Goal: Task Accomplishment & Management: Manage account settings

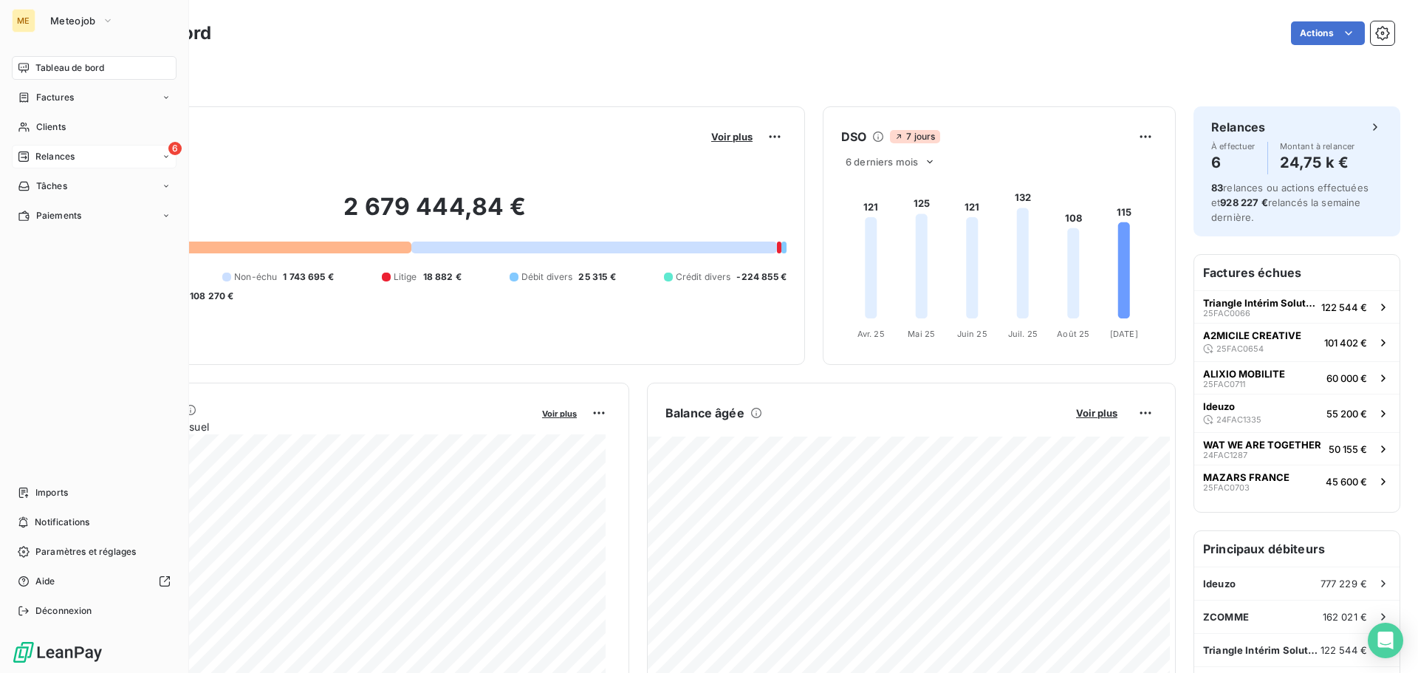
click at [58, 152] on span "Relances" at bounding box center [54, 156] width 39 height 13
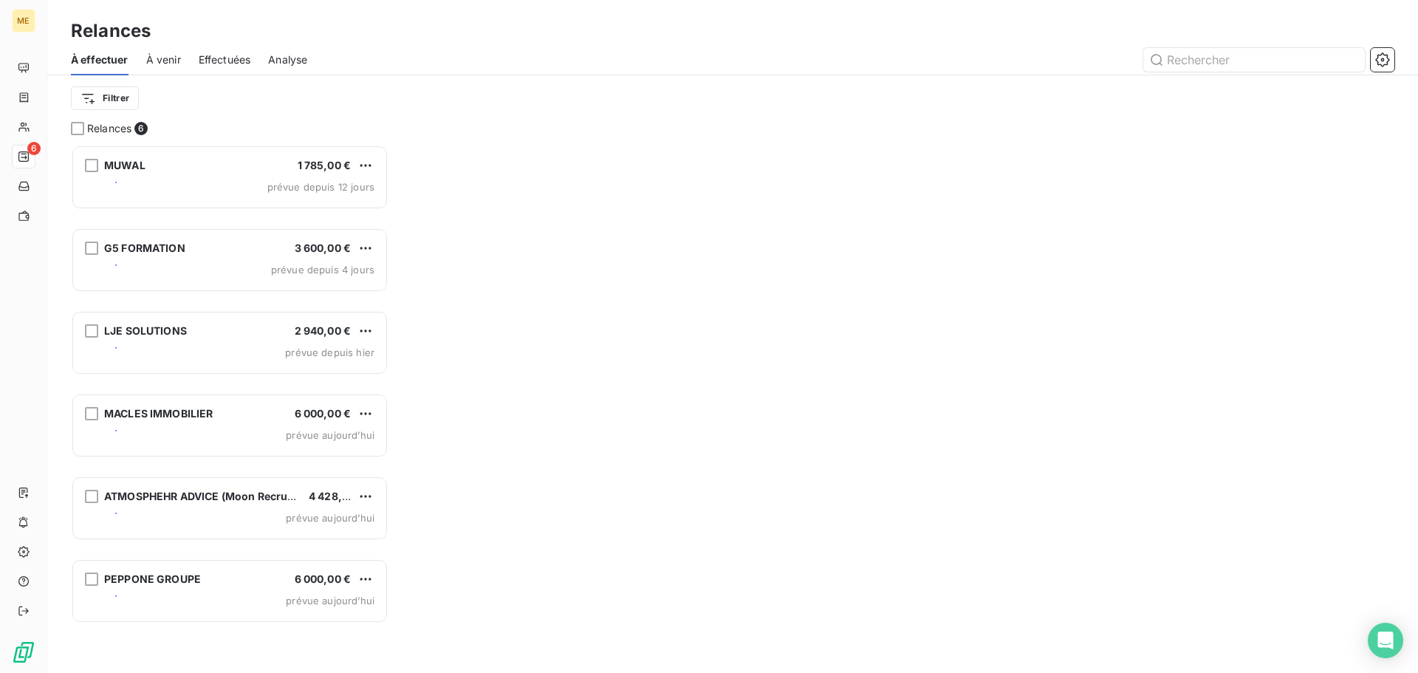
scroll to position [517, 306]
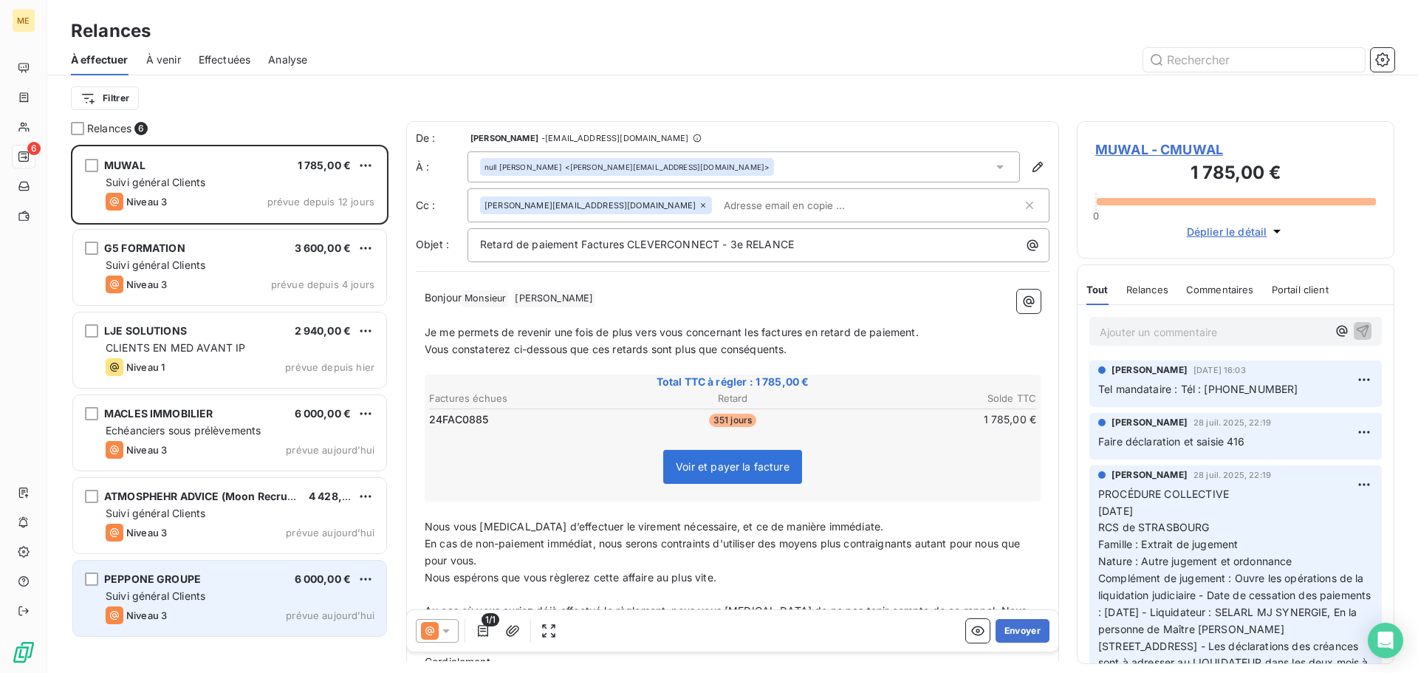
click at [230, 596] on div "Suivi général Clients" at bounding box center [240, 596] width 269 height 15
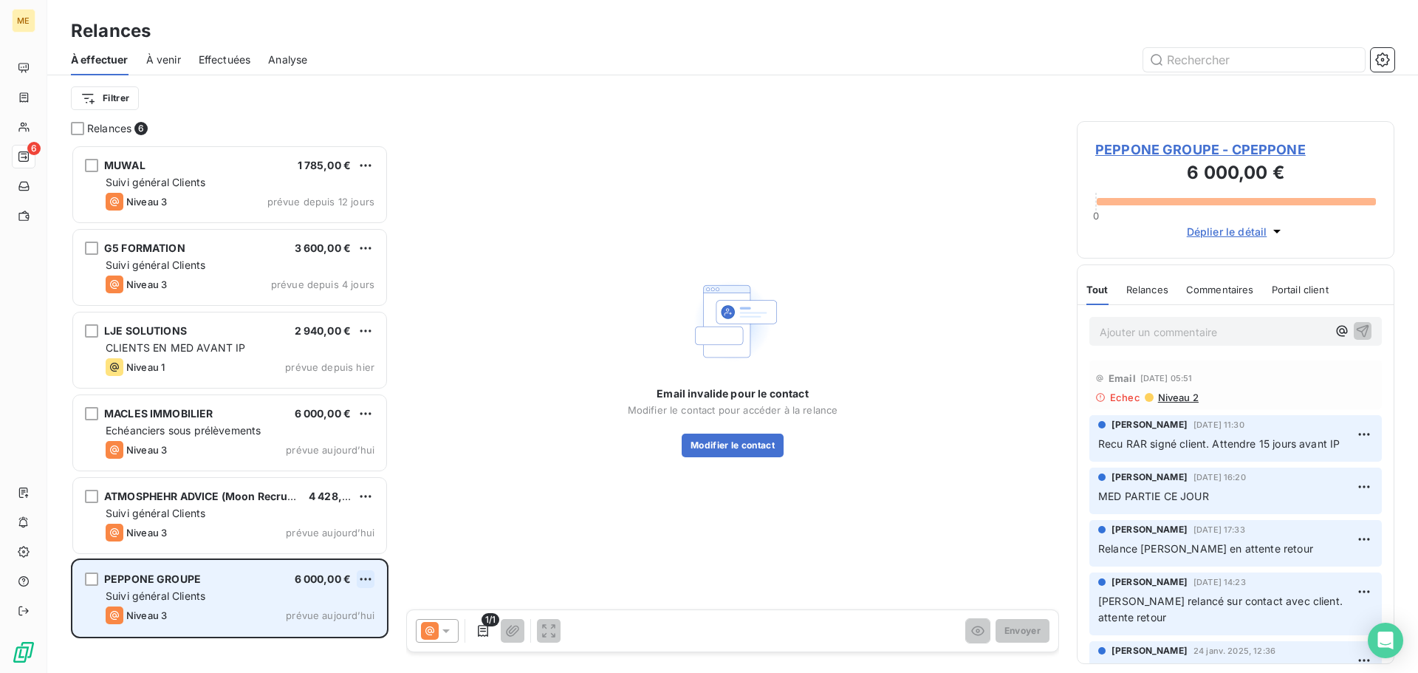
click at [363, 581] on html "ME 6 Relances À effectuer À venir Effectuées Analyse Filtrer Relances 6 MUWAL 1…" at bounding box center [709, 336] width 1418 height 673
click at [362, 608] on div "Replanifier cette action" at bounding box center [302, 609] width 132 height 24
select select "8"
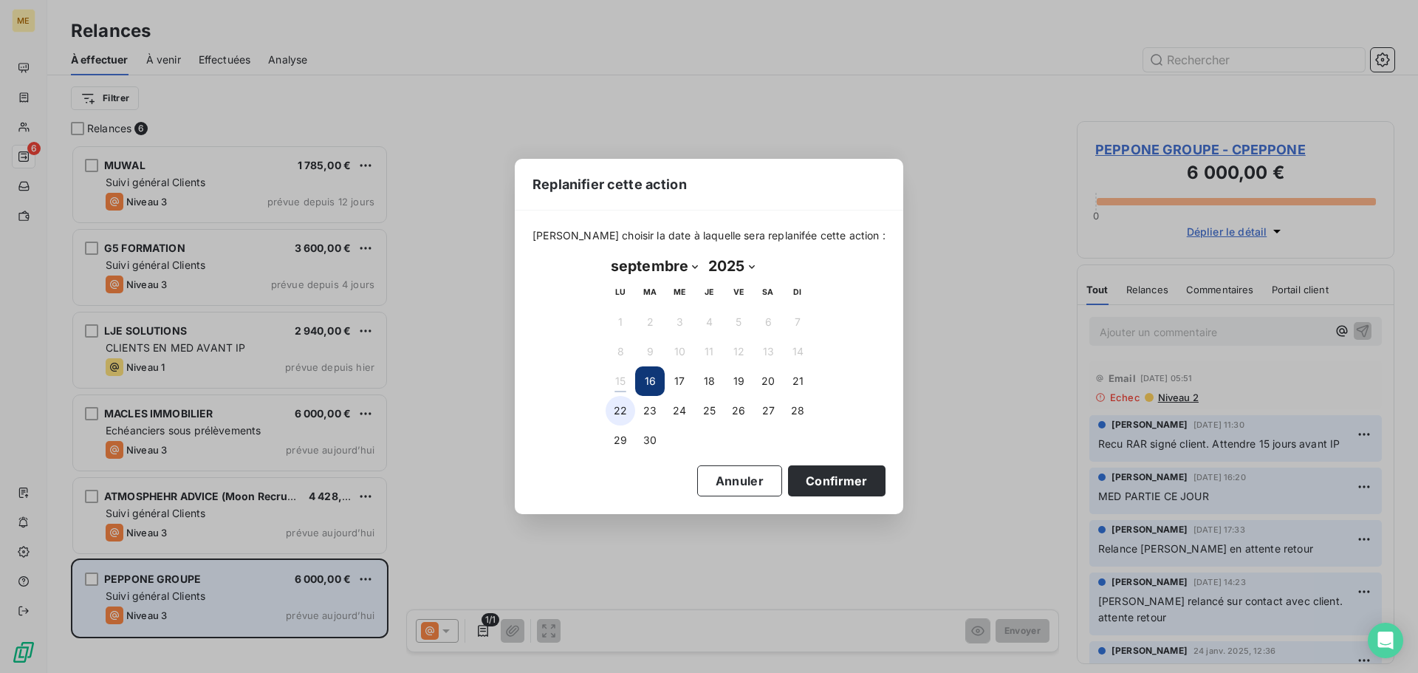
click at [614, 413] on button "22" at bounding box center [621, 411] width 30 height 30
click at [851, 472] on button "Confirmer" at bounding box center [836, 480] width 97 height 31
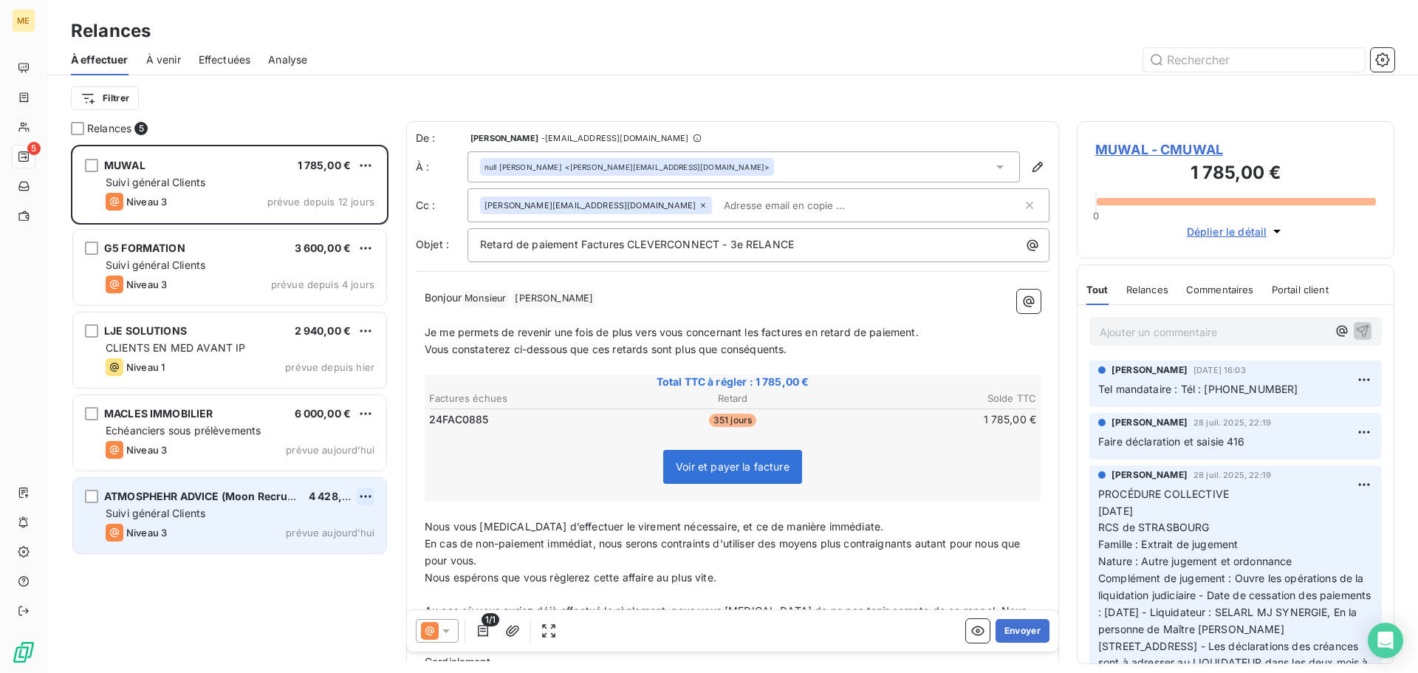
click at [369, 495] on html "ME 5 Relances À effectuer À venir Effectuées Analyse Filtrer Relances 5 MUWAL 1…" at bounding box center [709, 336] width 1418 height 673
click at [346, 525] on div "Replanifier cette action" at bounding box center [302, 526] width 132 height 24
select select "8"
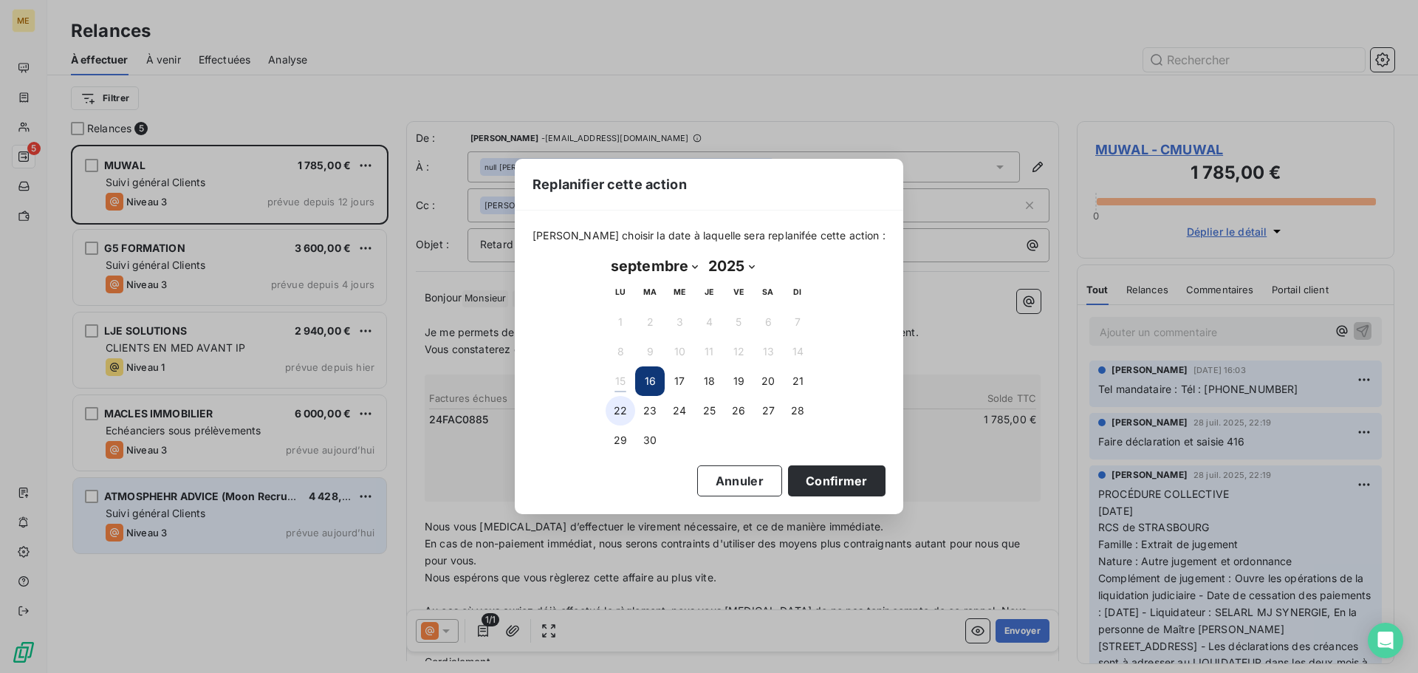
click at [610, 408] on button "22" at bounding box center [621, 411] width 30 height 30
click at [818, 482] on button "Confirmer" at bounding box center [836, 480] width 97 height 31
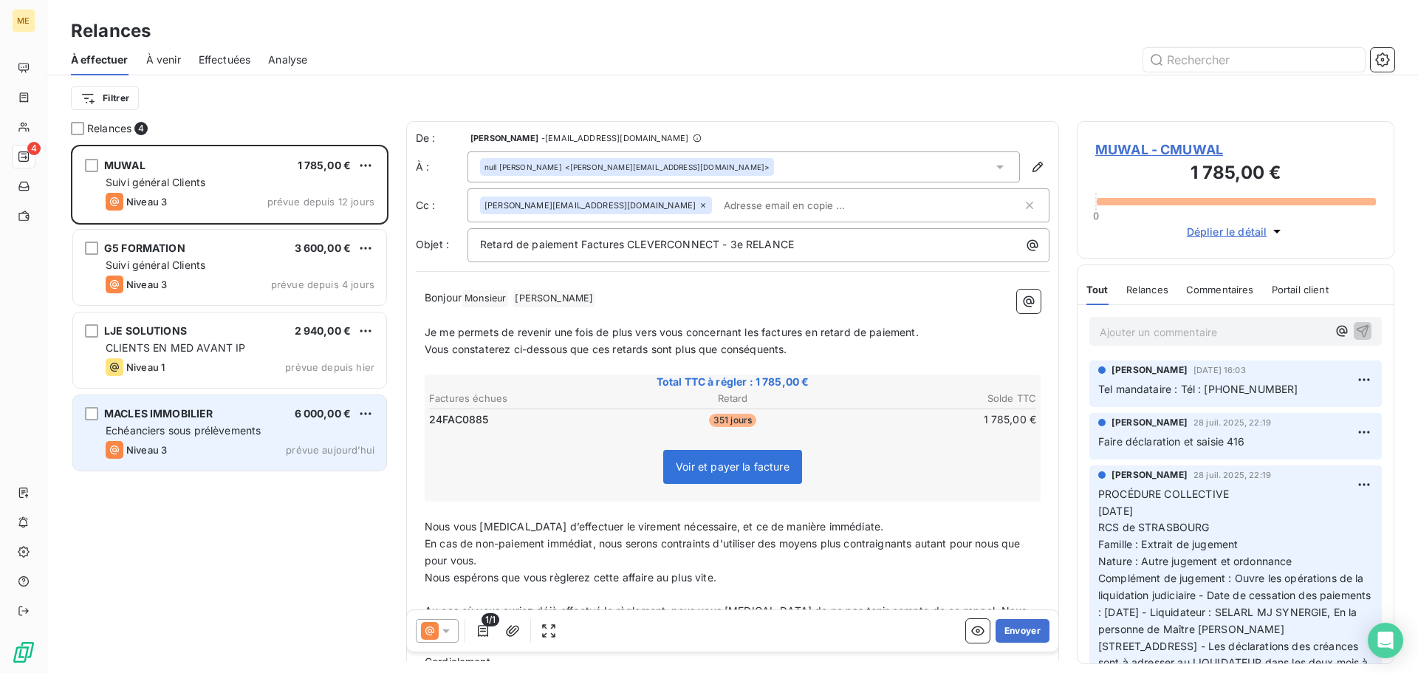
click at [255, 412] on div "MACLES IMMOBILIER 6 000,00 €" at bounding box center [240, 413] width 269 height 13
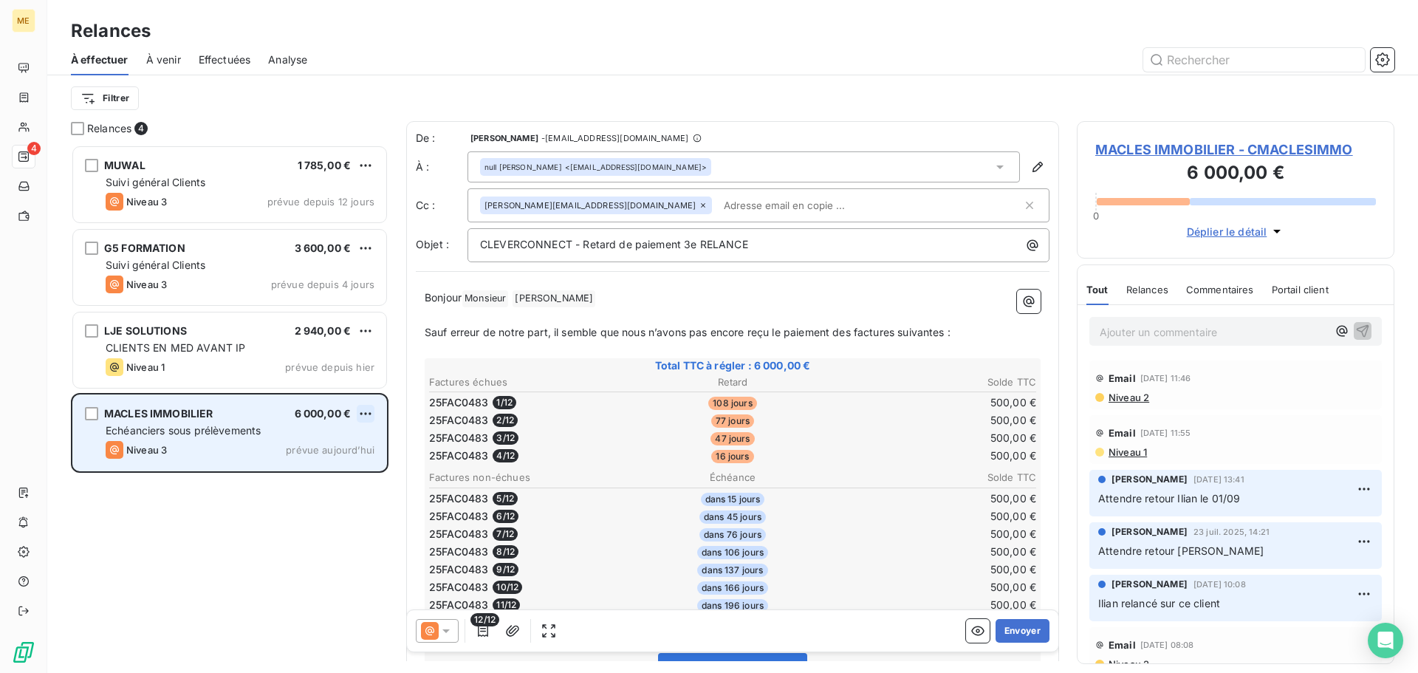
click at [363, 414] on html "ME 4 Relances À effectuer À venir Effectuées Analyse Filtrer Relances 4 MUWAL 1…" at bounding box center [709, 336] width 1418 height 673
click at [346, 445] on div "Replanifier cette action" at bounding box center [302, 443] width 132 height 24
select select "8"
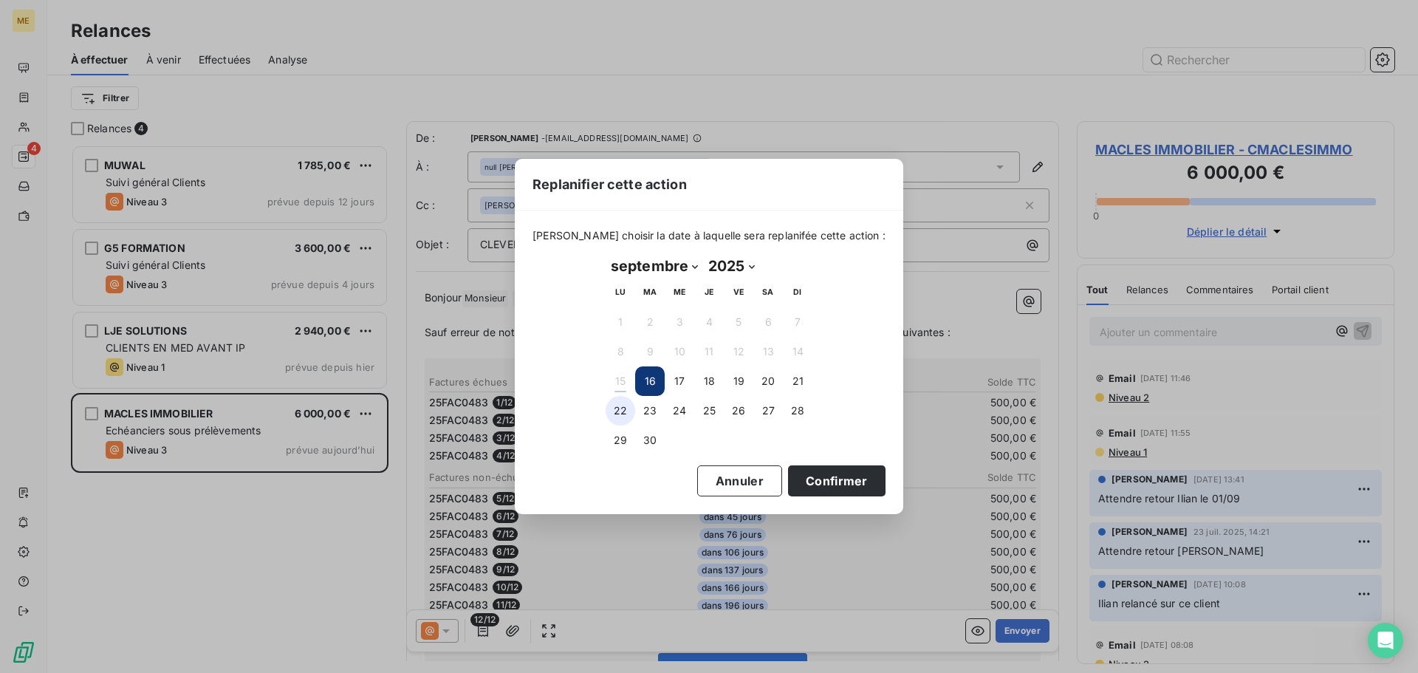
click at [619, 410] on button "22" at bounding box center [621, 411] width 30 height 30
click at [814, 480] on button "Confirmer" at bounding box center [836, 480] width 97 height 31
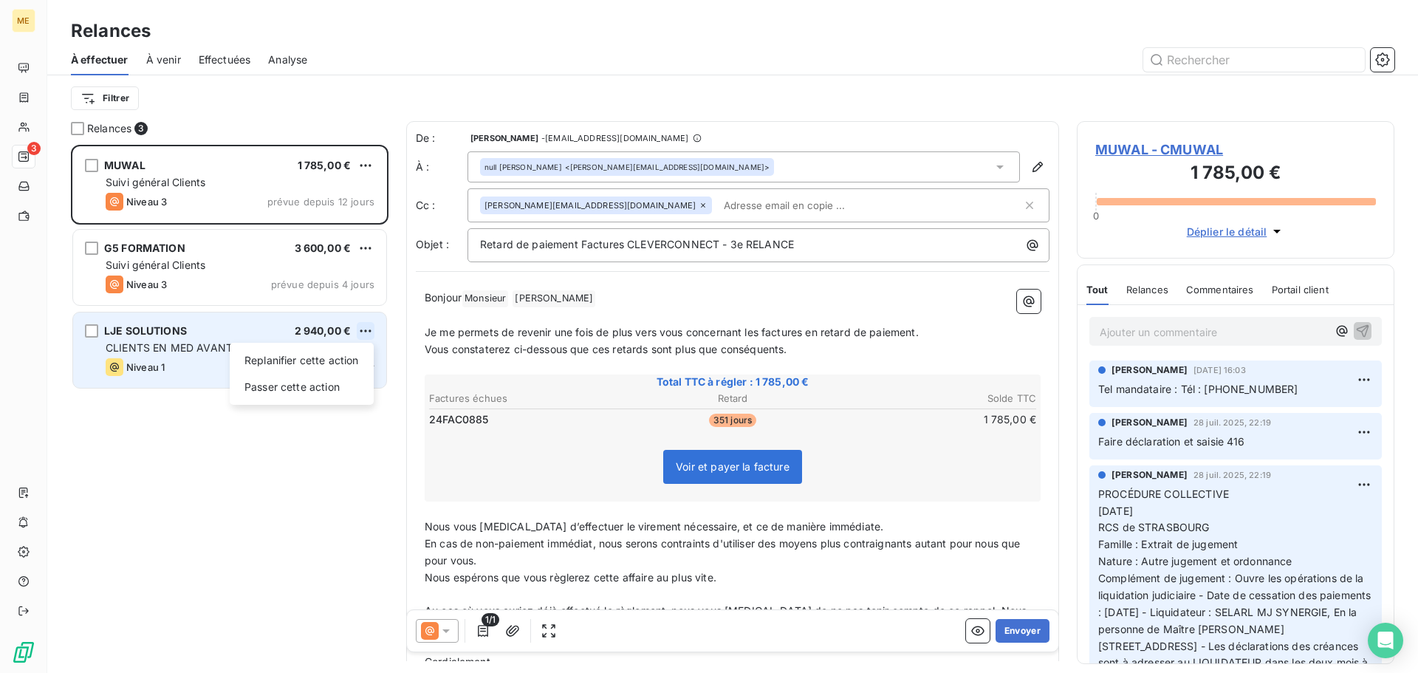
click at [366, 329] on html "ME 3 Relances À effectuer À venir Effectuées Analyse Filtrer Relances 3 MUWAL 1…" at bounding box center [709, 336] width 1418 height 673
click at [359, 357] on div "Replanifier cette action" at bounding box center [302, 361] width 132 height 24
select select "8"
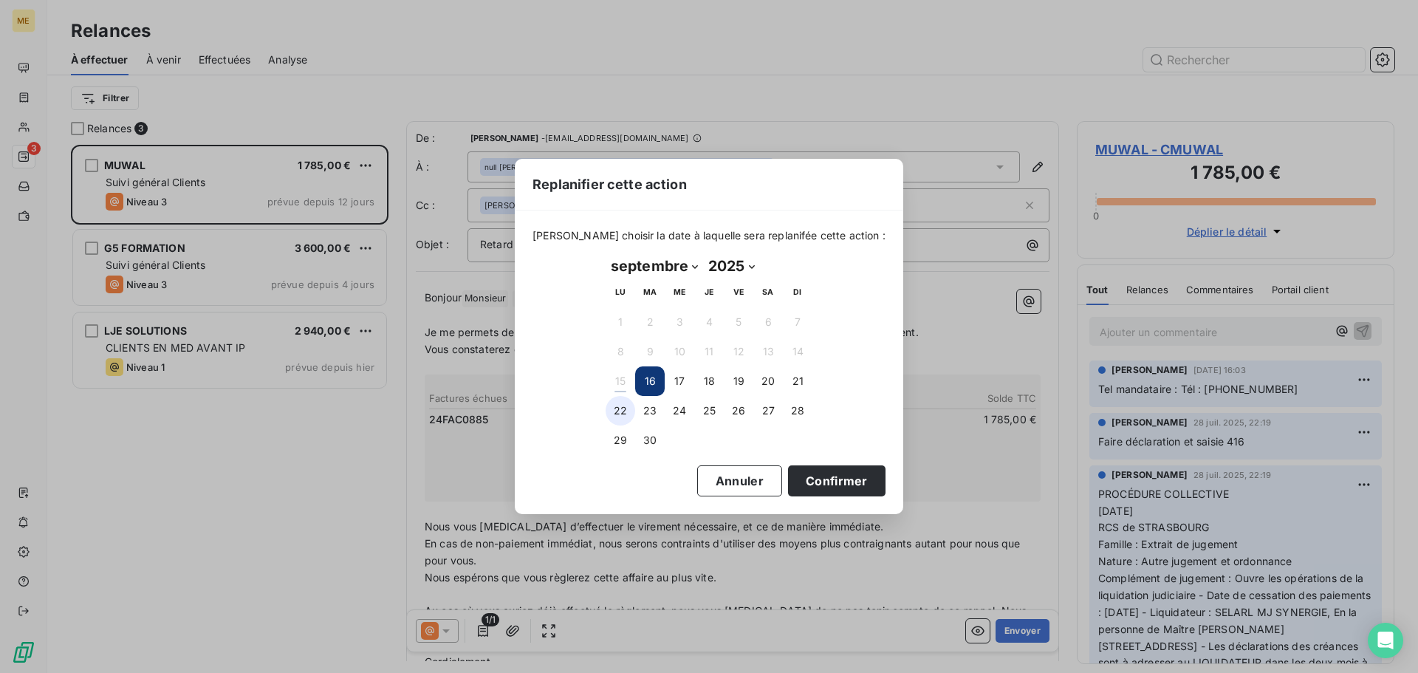
click at [628, 408] on button "22" at bounding box center [621, 411] width 30 height 30
click at [834, 481] on button "Confirmer" at bounding box center [836, 480] width 97 height 31
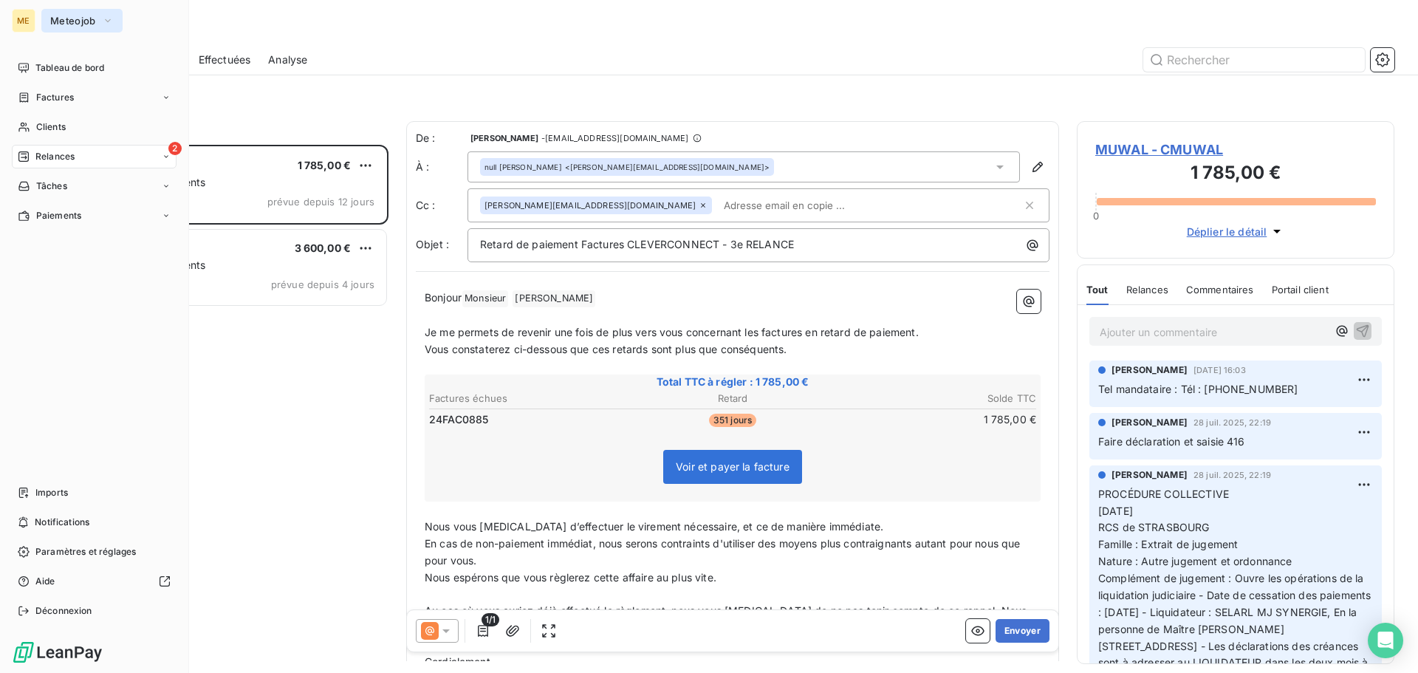
click at [88, 21] on span "Meteojob" at bounding box center [73, 21] width 46 height 12
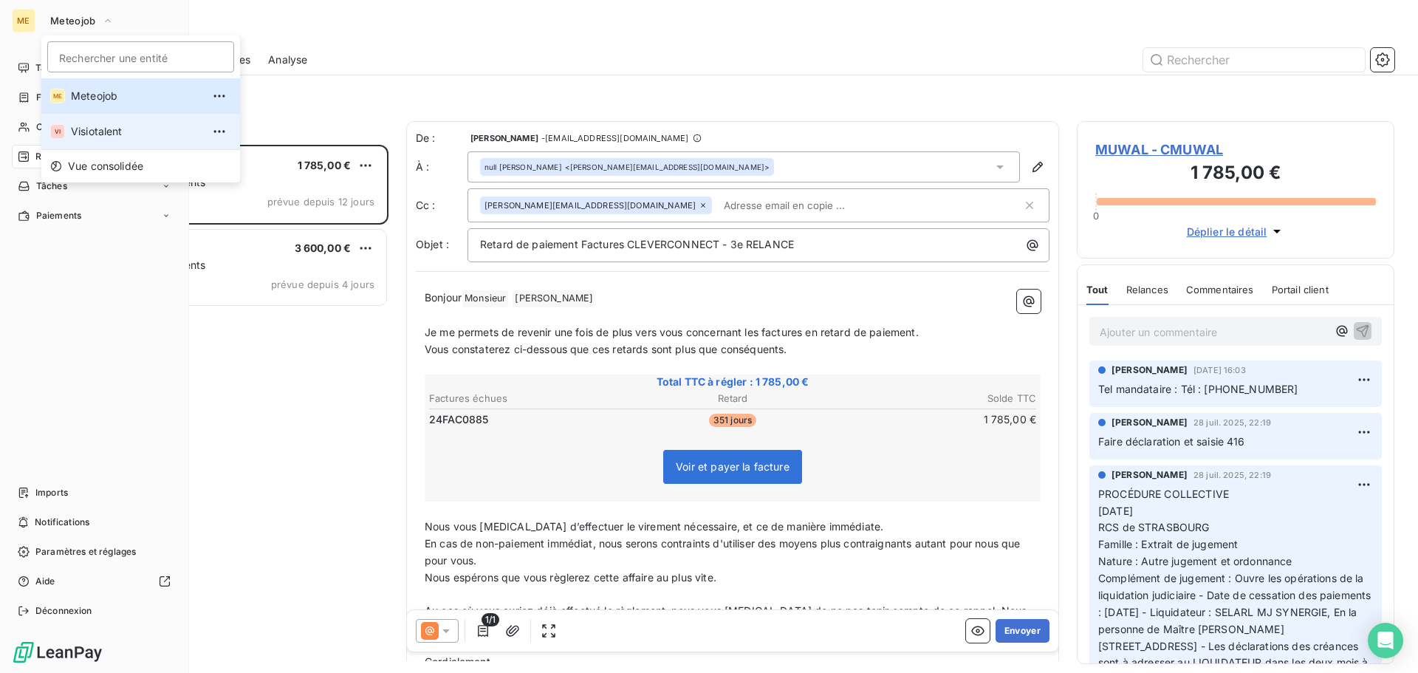
click at [126, 121] on li "VI Visiotalent" at bounding box center [140, 131] width 199 height 35
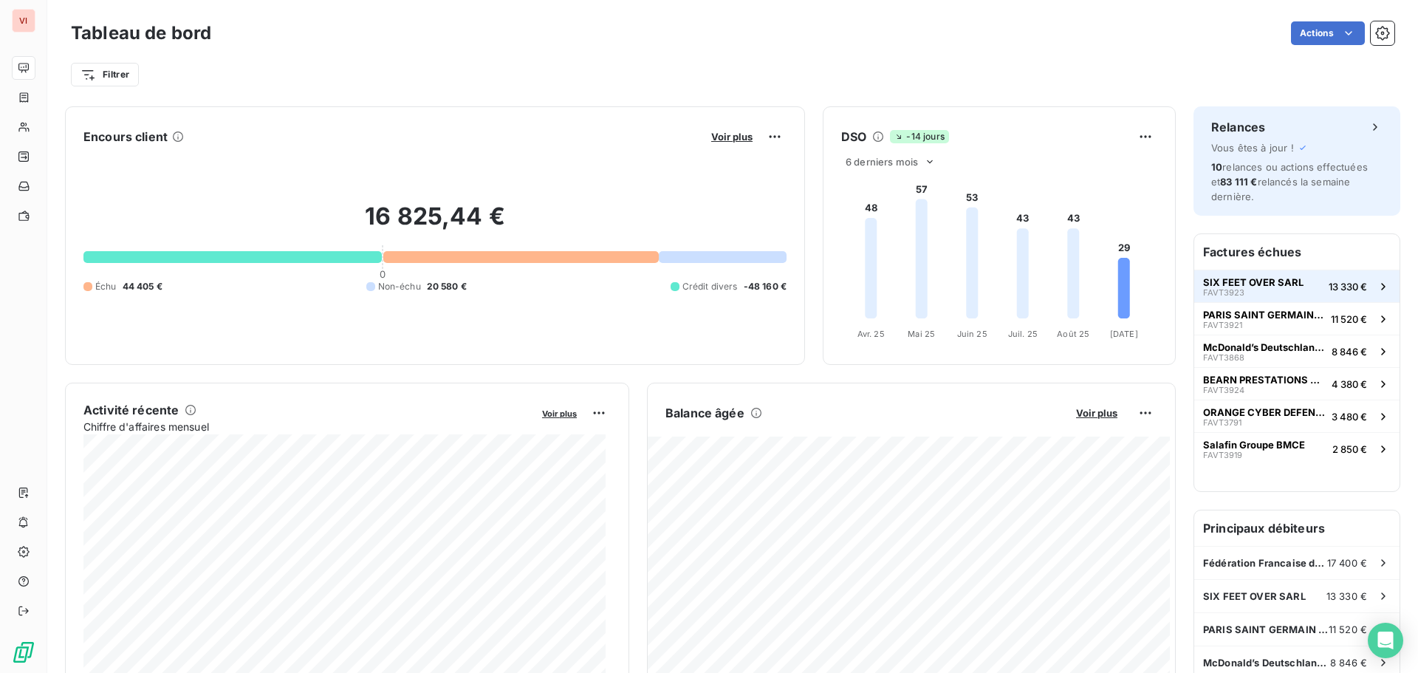
click at [1275, 293] on div "SIX FEET OVER SARL FAVT3923" at bounding box center [1253, 286] width 100 height 21
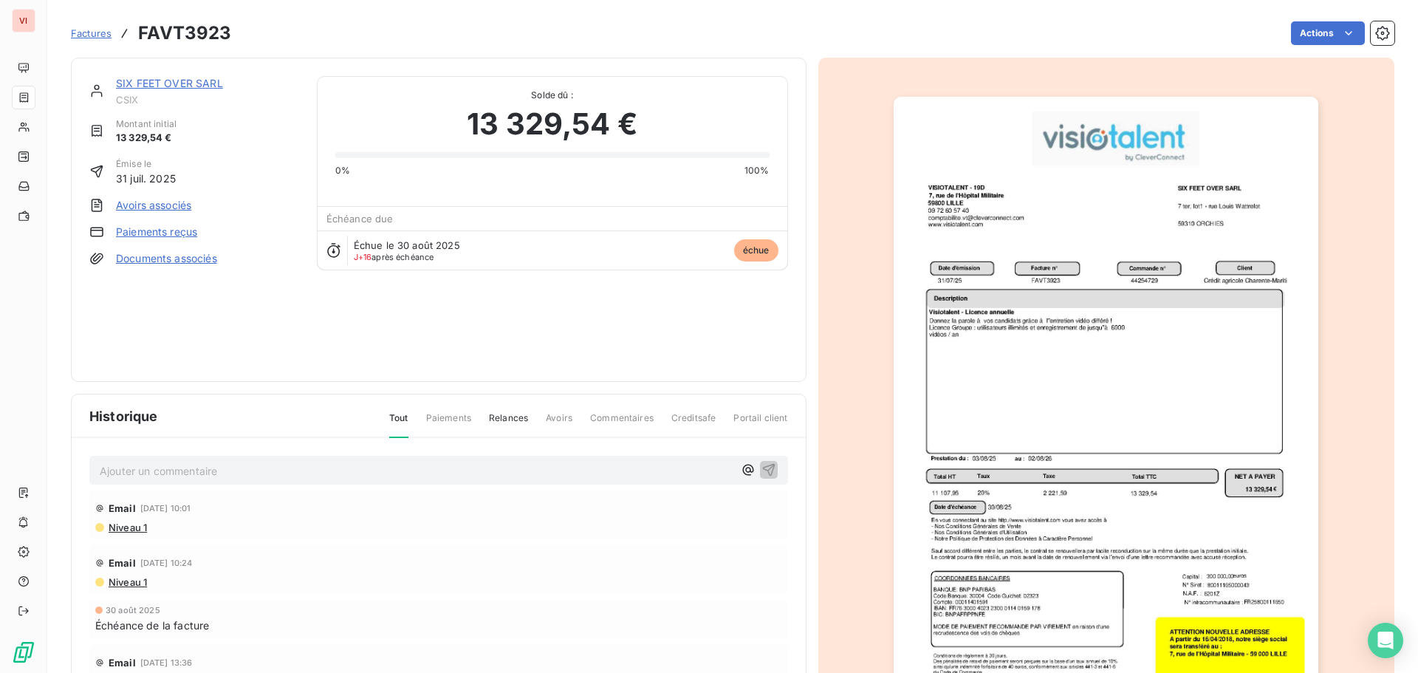
click at [182, 85] on link "SIX FEET OVER SARL" at bounding box center [169, 83] width 107 height 13
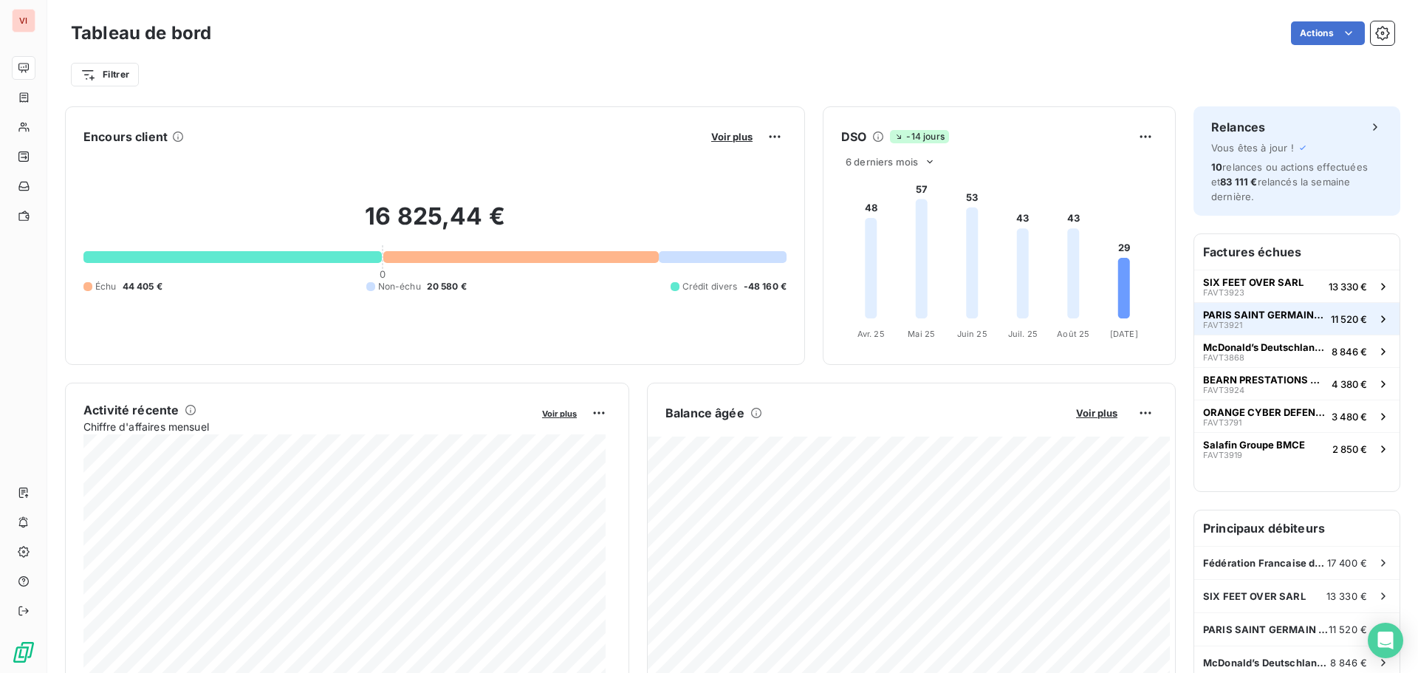
click at [1287, 326] on div "PARIS SAINT GERMAIN FOOTBALL FAVT3921" at bounding box center [1264, 319] width 122 height 21
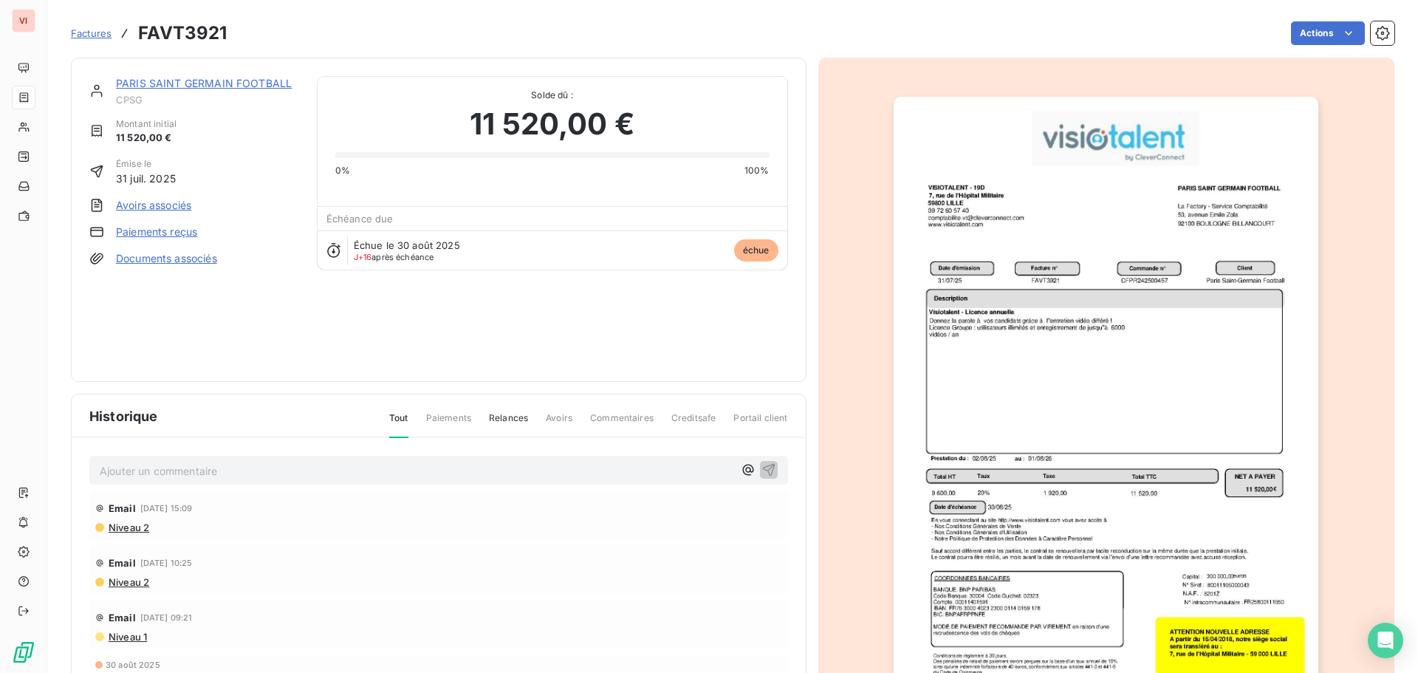
click at [172, 83] on link "PARIS SAINT GERMAIN FOOTBALL" at bounding box center [204, 83] width 176 height 13
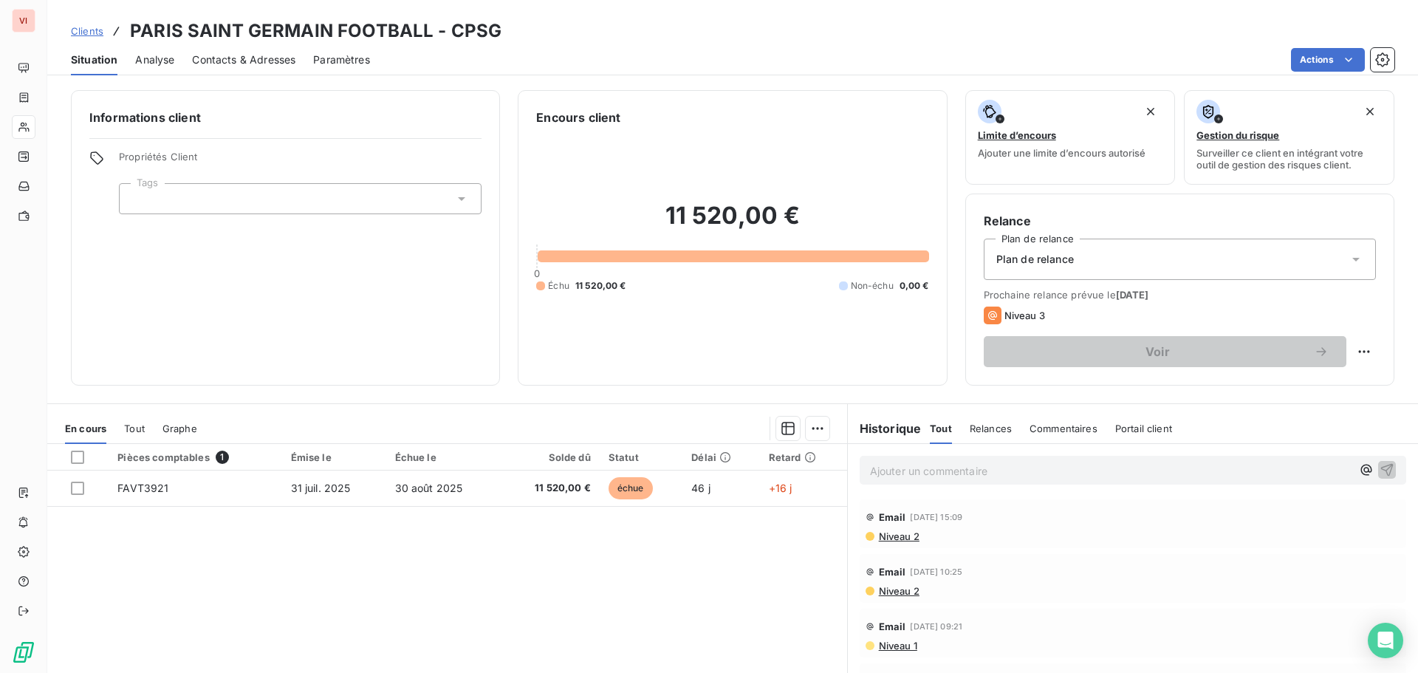
click at [257, 60] on span "Contacts & Adresses" at bounding box center [243, 59] width 103 height 15
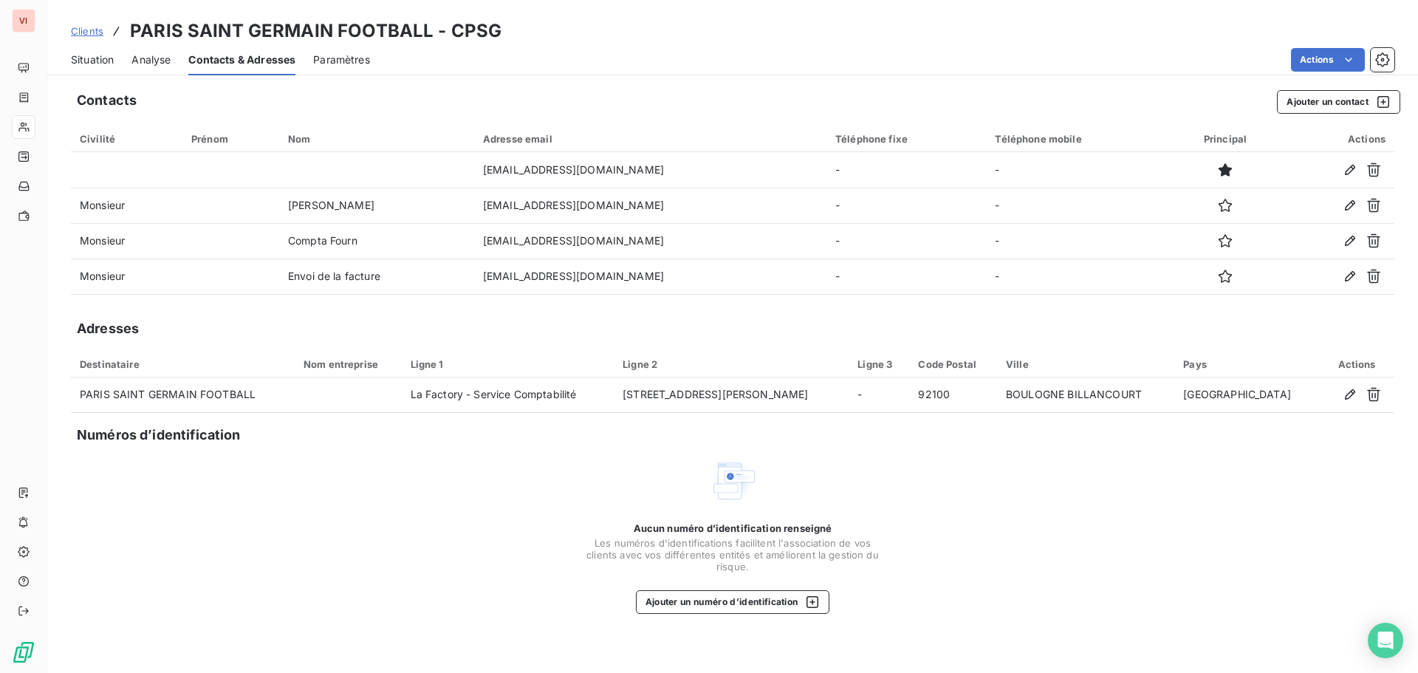
click at [98, 61] on span "Situation" at bounding box center [92, 59] width 43 height 15
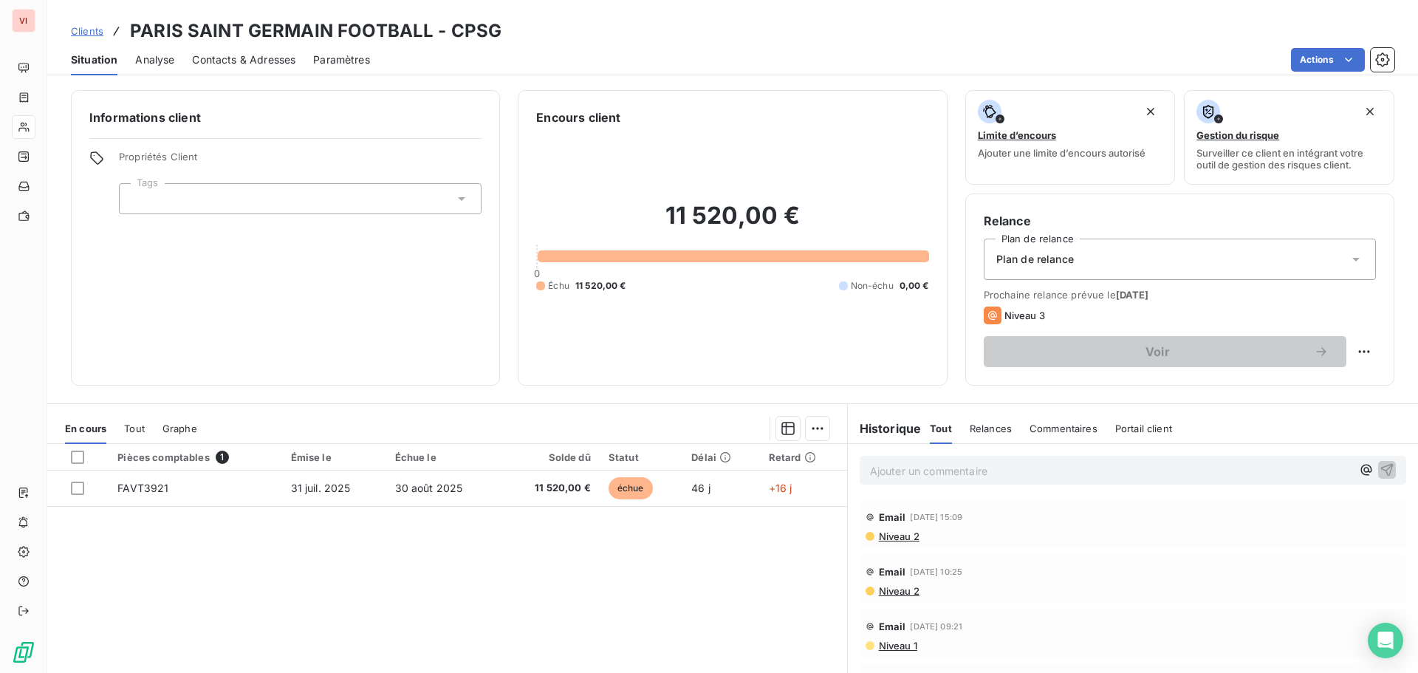
click at [876, 469] on p "Ajouter un commentaire ﻿" at bounding box center [1111, 471] width 482 height 18
click at [228, 61] on span "Contacts & Adresses" at bounding box center [243, 59] width 103 height 15
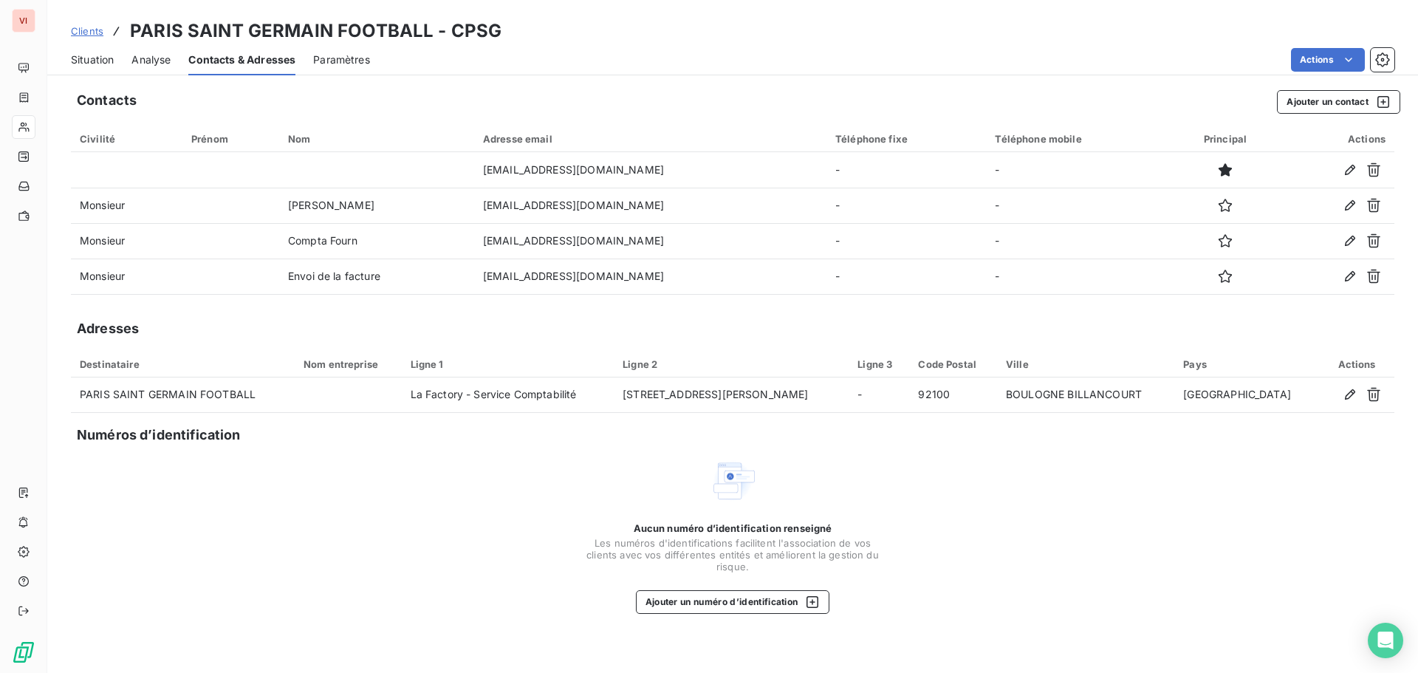
click at [102, 61] on span "Situation" at bounding box center [92, 59] width 43 height 15
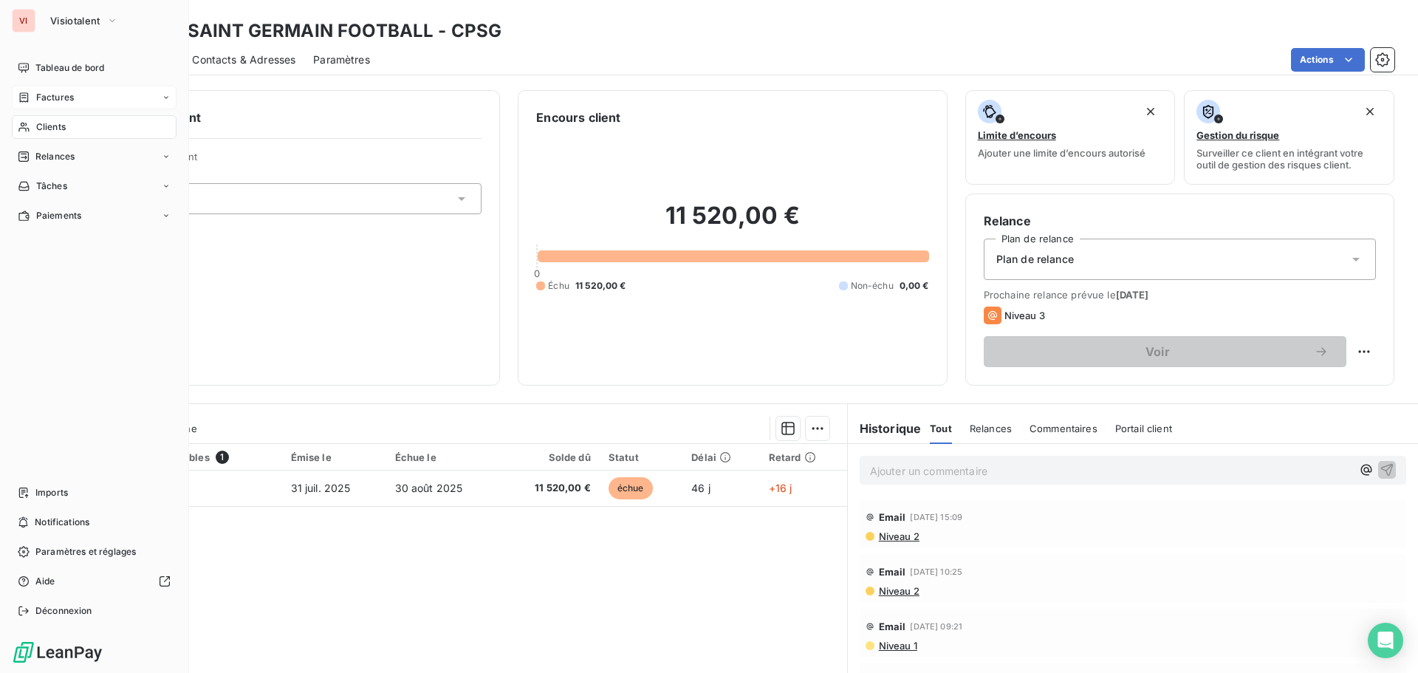
click at [45, 100] on span "Factures" at bounding box center [55, 97] width 38 height 13
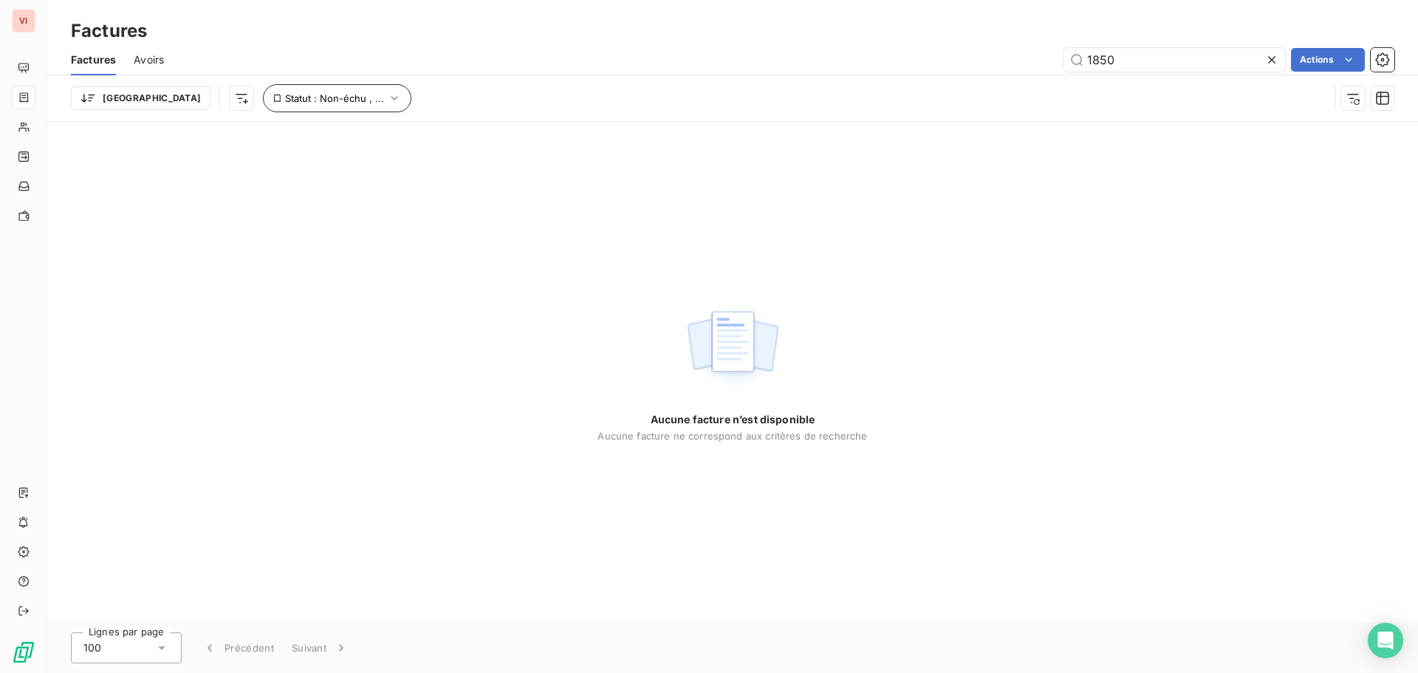
type input "1850"
click at [285, 94] on span "Statut : Non-échu , ..." at bounding box center [334, 98] width 99 height 12
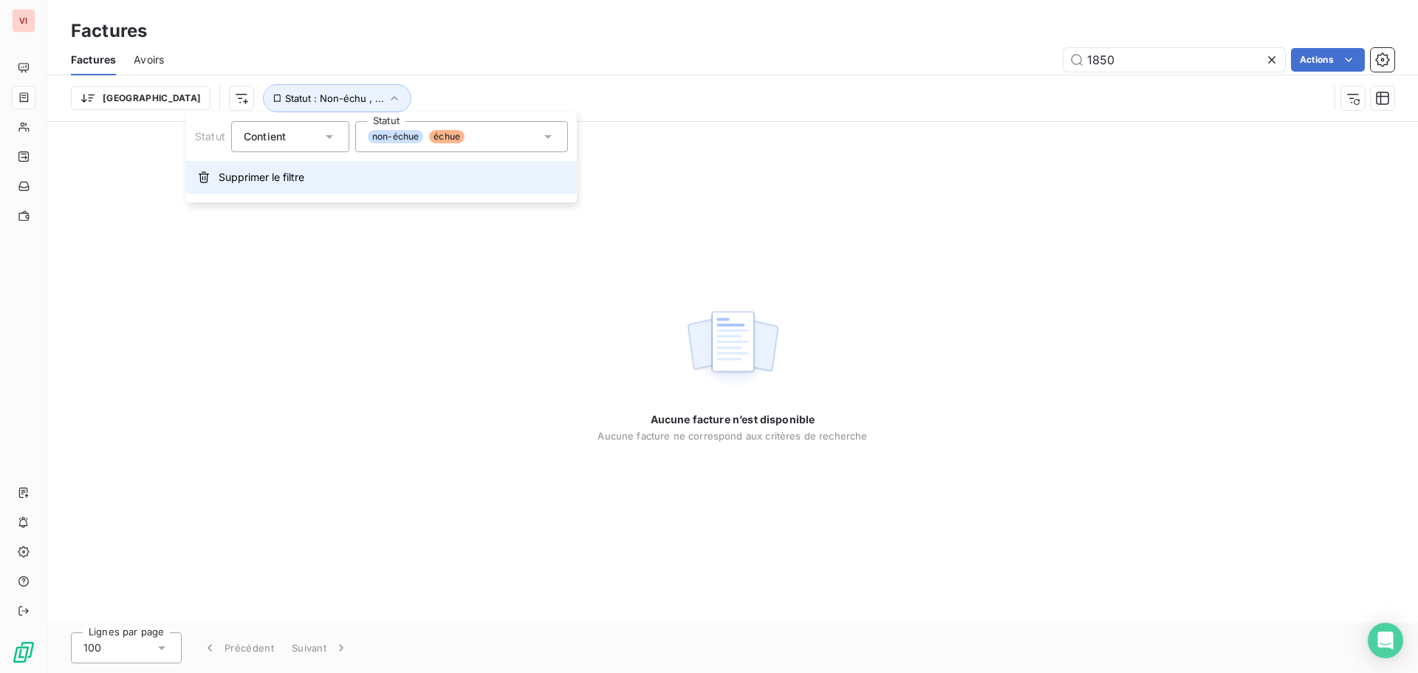
click at [272, 180] on span "Supprimer le filtre" at bounding box center [262, 177] width 86 height 15
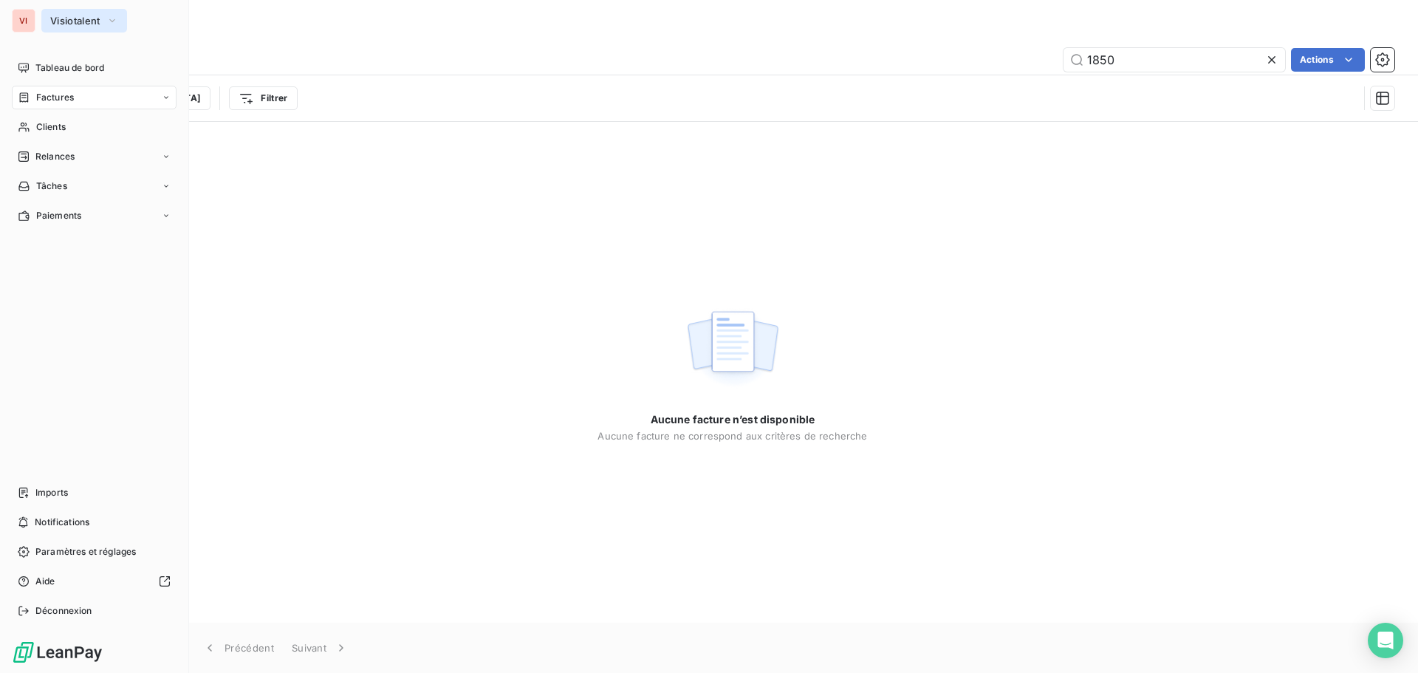
click at [100, 21] on span "Visiotalent" at bounding box center [75, 21] width 50 height 12
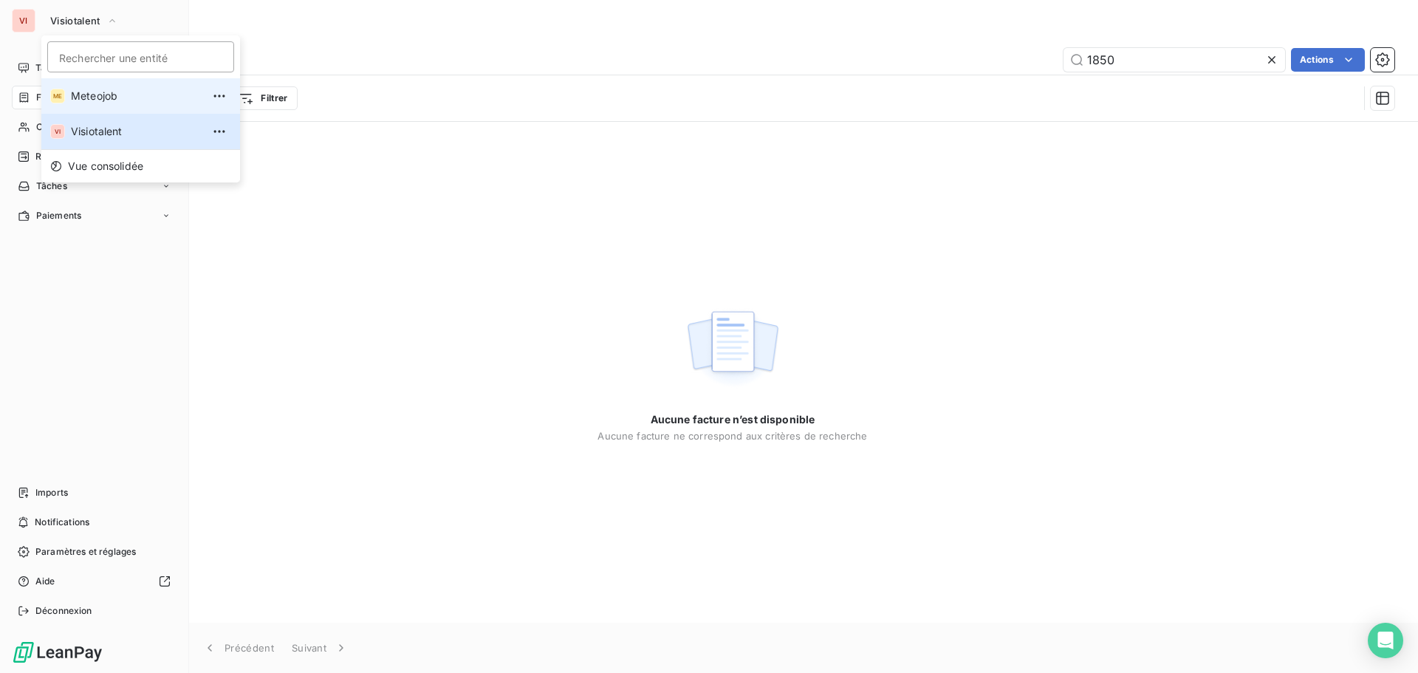
click at [88, 94] on span "Meteojob" at bounding box center [136, 96] width 131 height 15
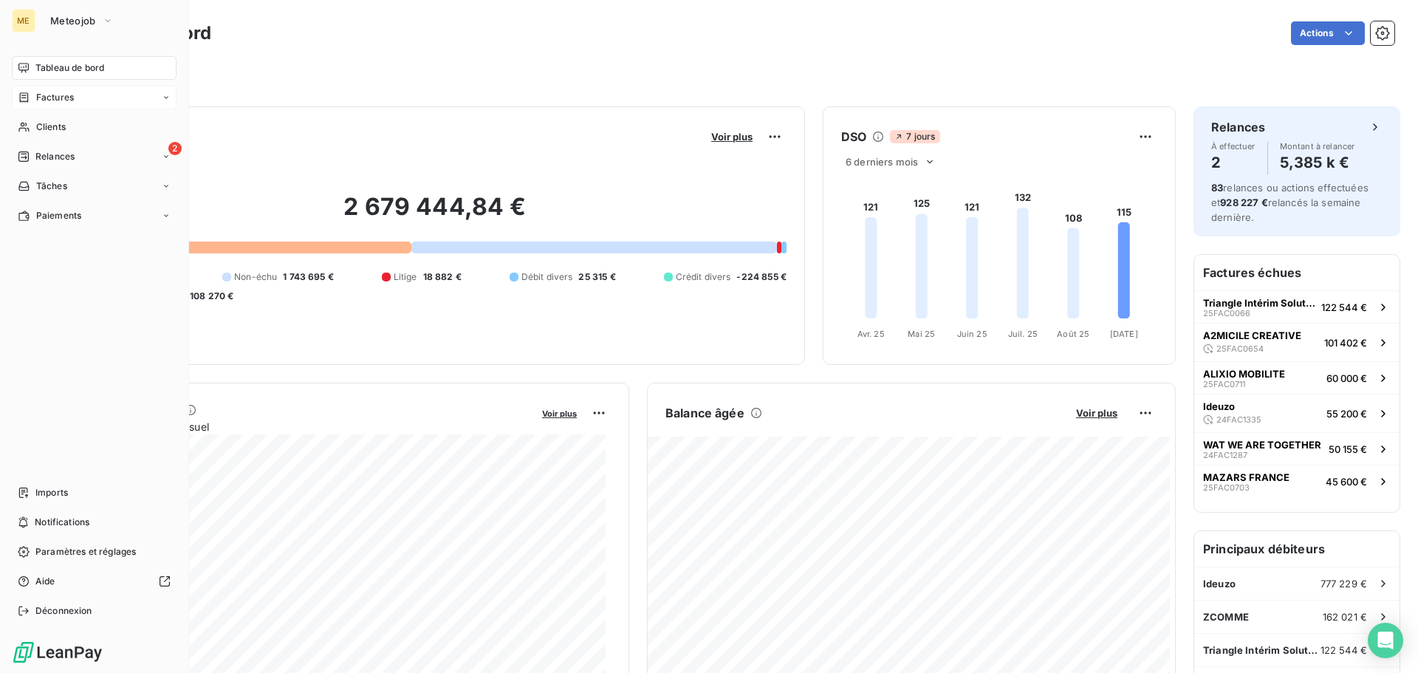
click at [58, 105] on div "Factures" at bounding box center [94, 98] width 165 height 24
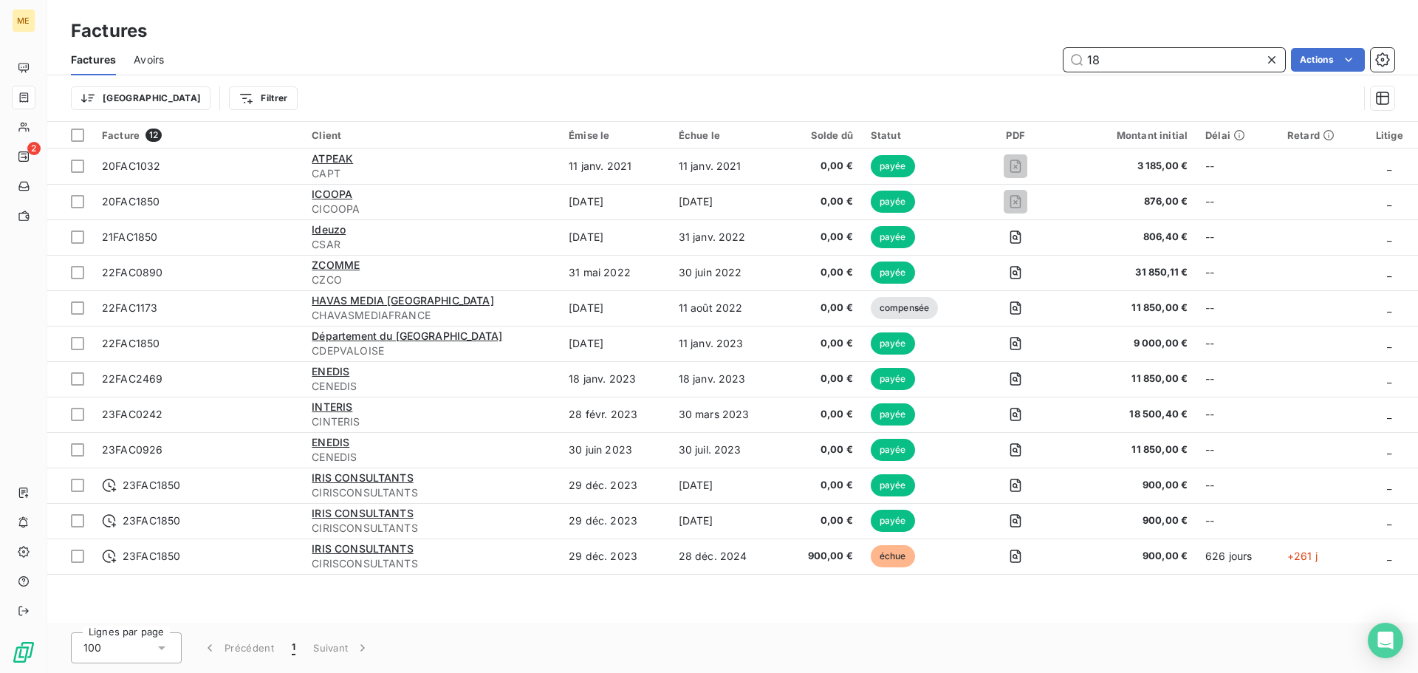
type input "1"
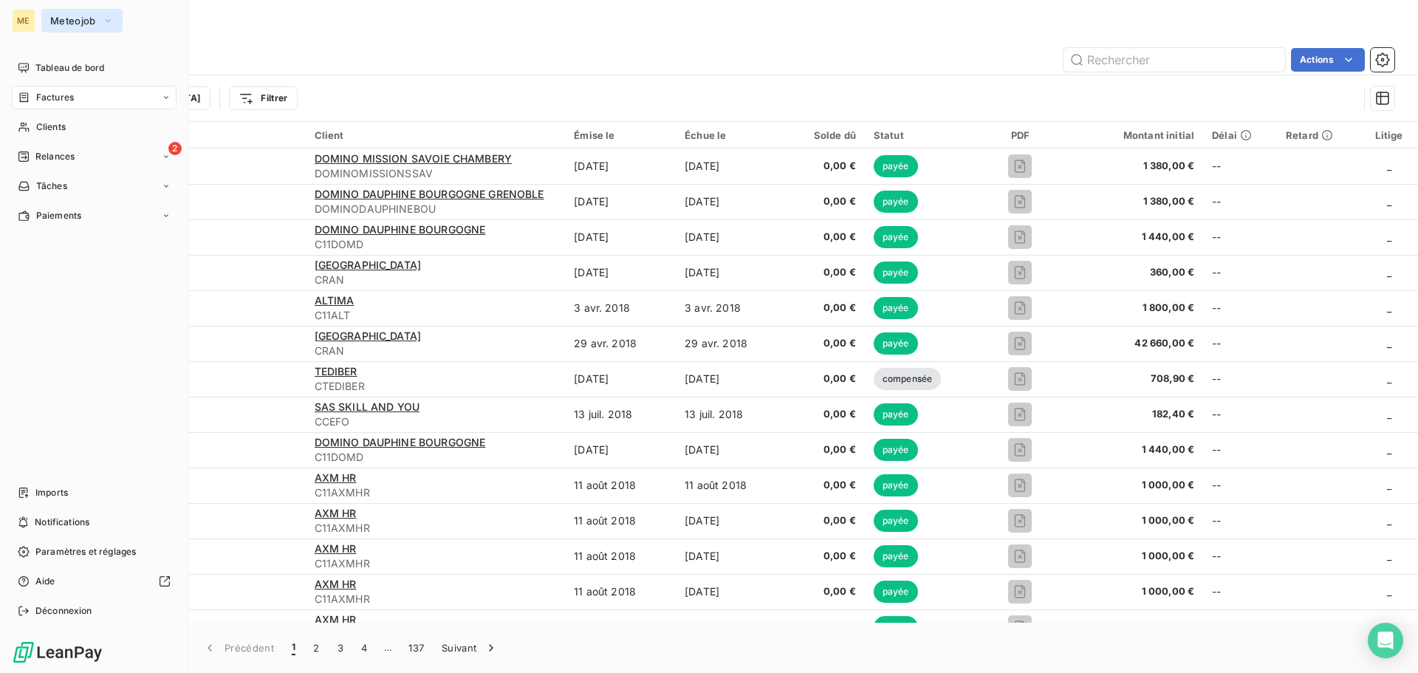
click at [95, 14] on button "Meteojob" at bounding box center [81, 21] width 81 height 24
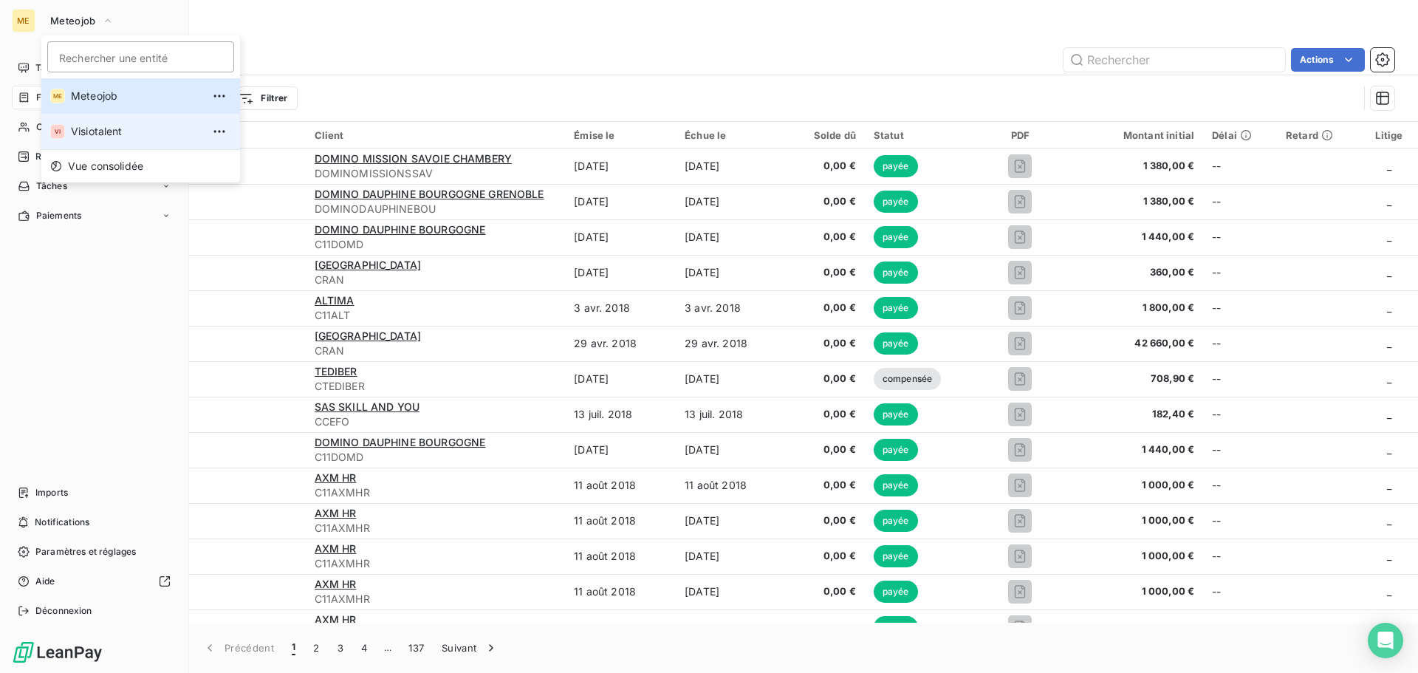
click at [99, 127] on span "Visiotalent" at bounding box center [136, 131] width 131 height 15
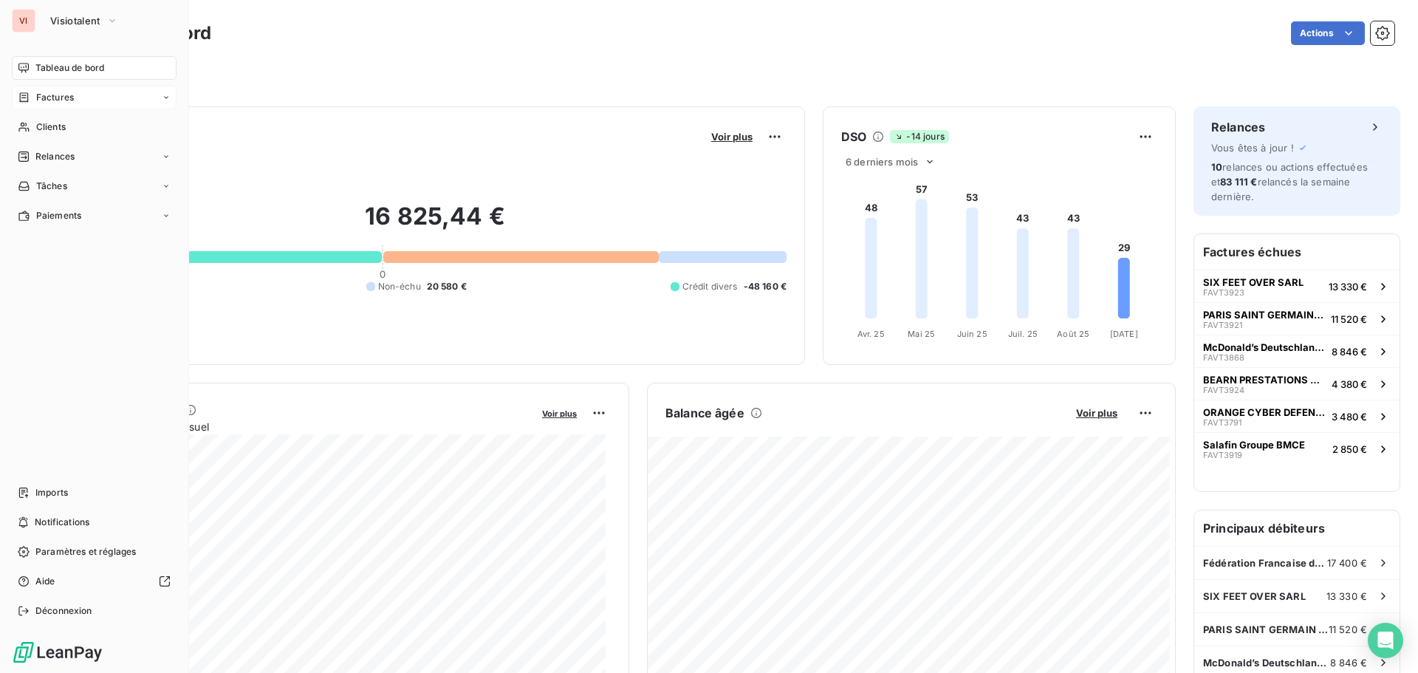
click at [61, 103] on span "Factures" at bounding box center [55, 97] width 38 height 13
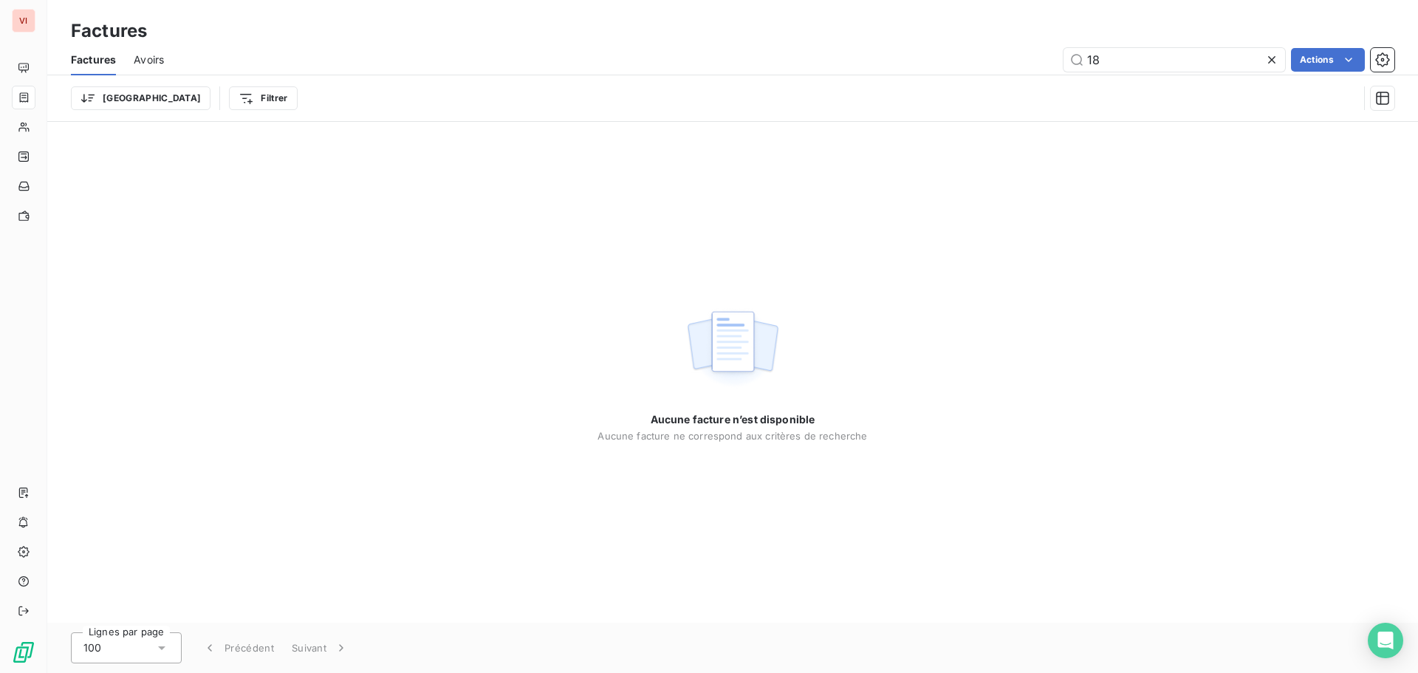
type input "1"
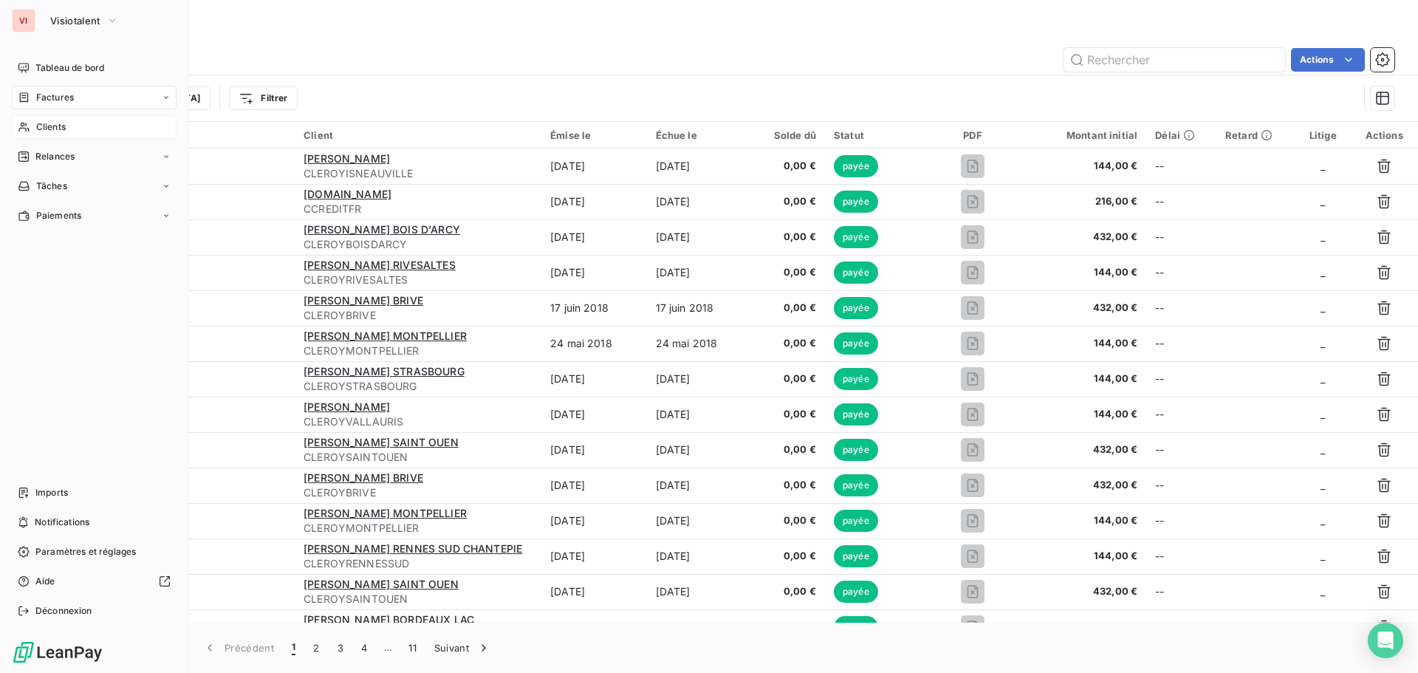
click at [68, 123] on div "Clients" at bounding box center [94, 127] width 165 height 24
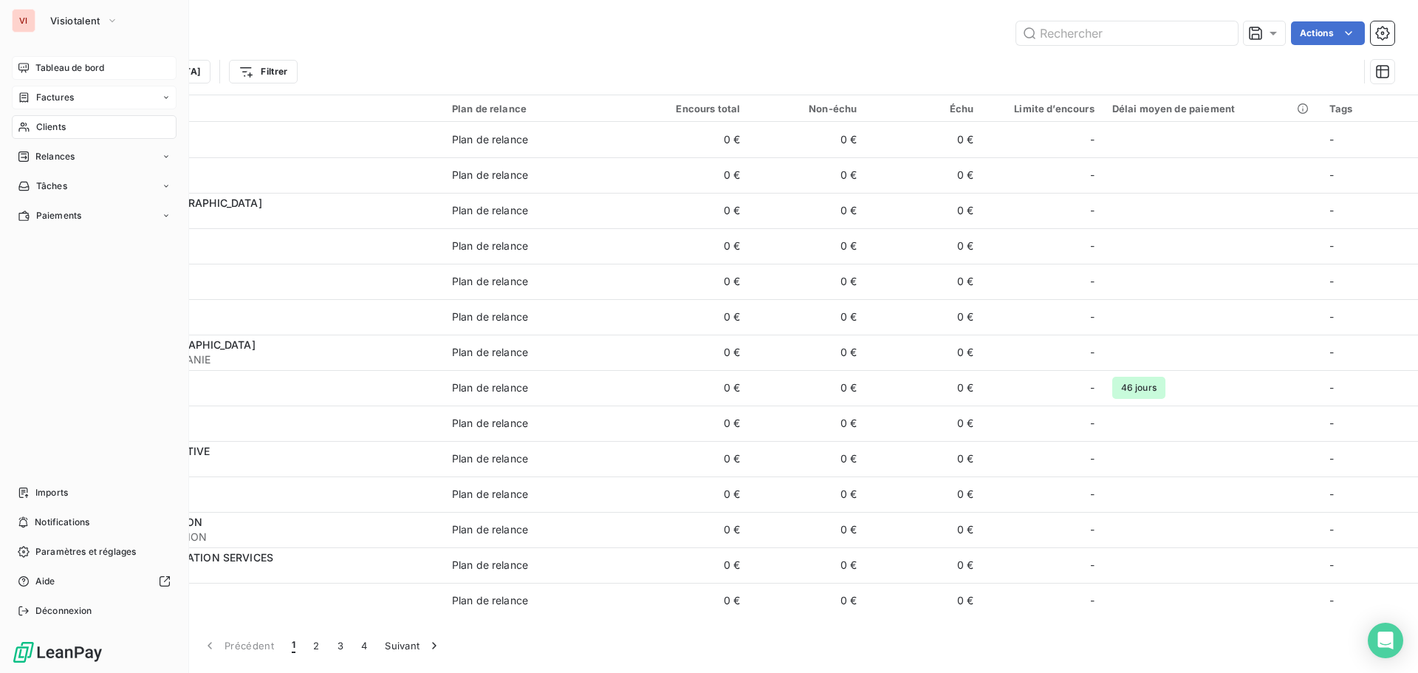
click at [92, 67] on span "Tableau de bord" at bounding box center [69, 67] width 69 height 13
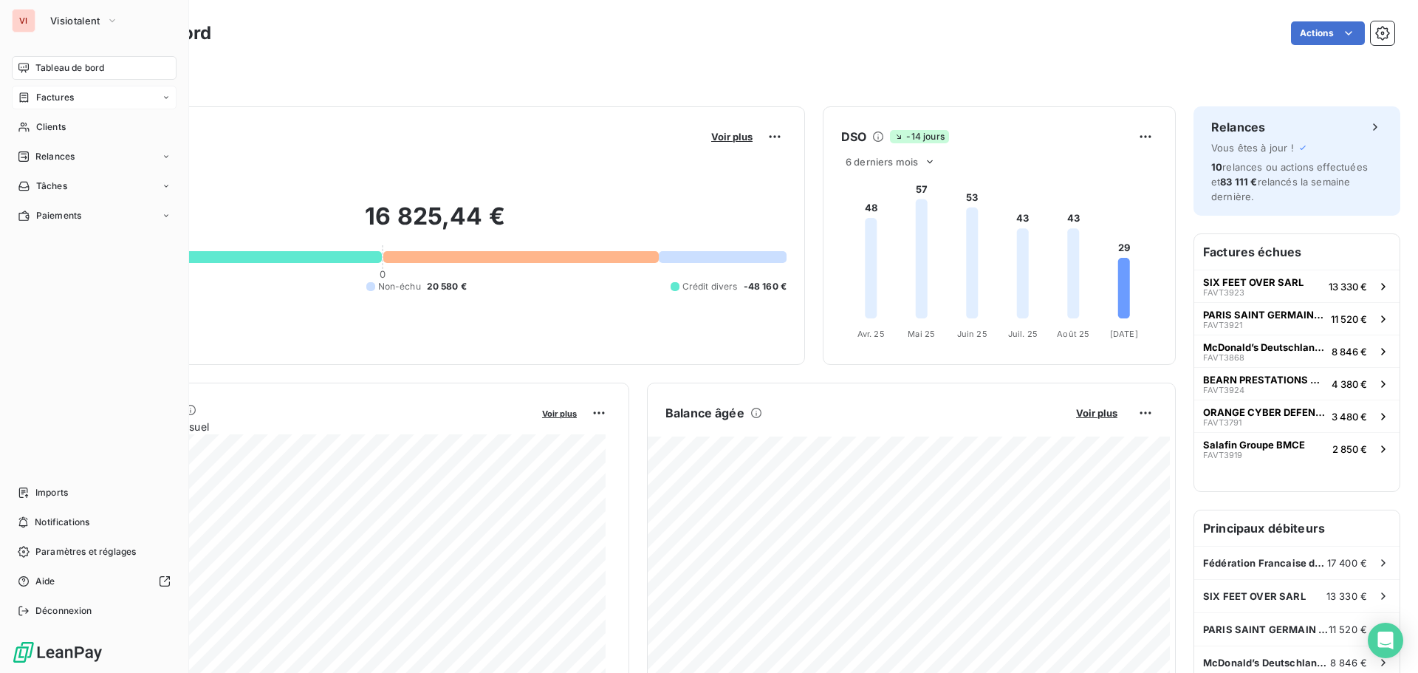
click at [84, 103] on div "Factures" at bounding box center [94, 98] width 165 height 24
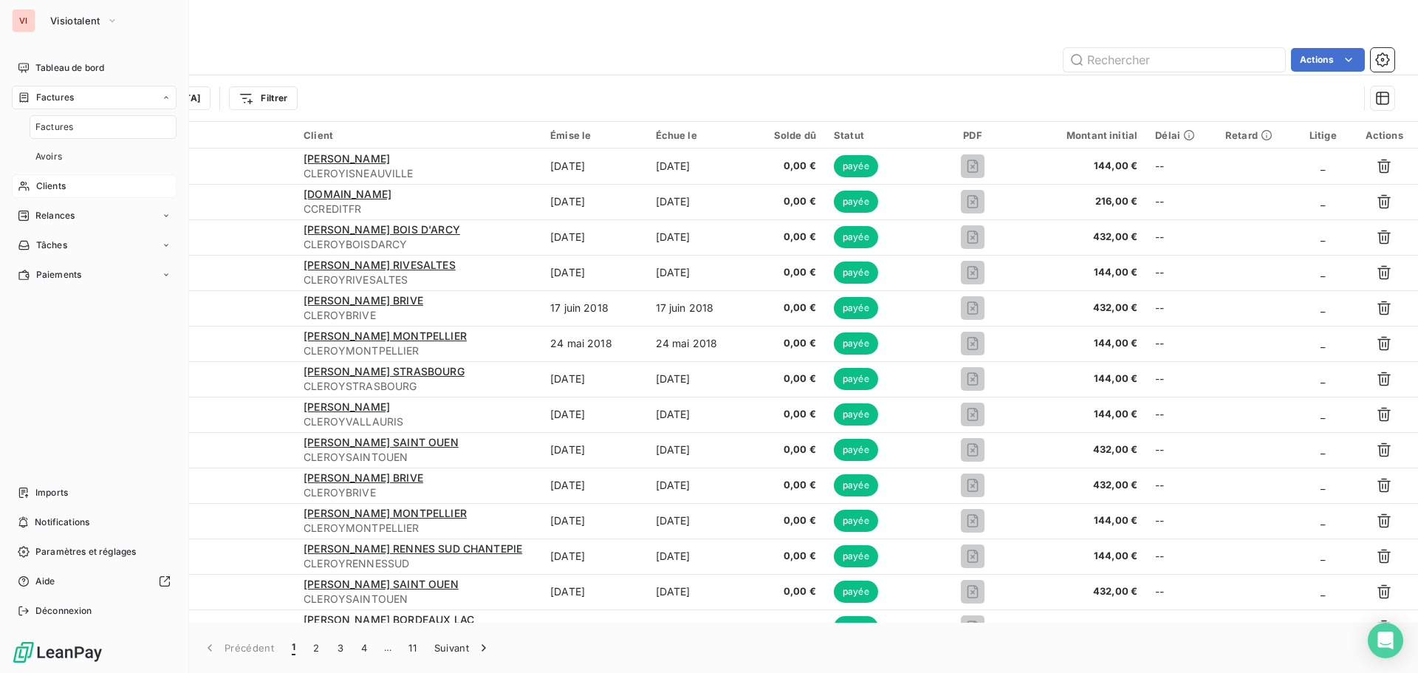
click at [77, 187] on div "Clients" at bounding box center [94, 186] width 165 height 24
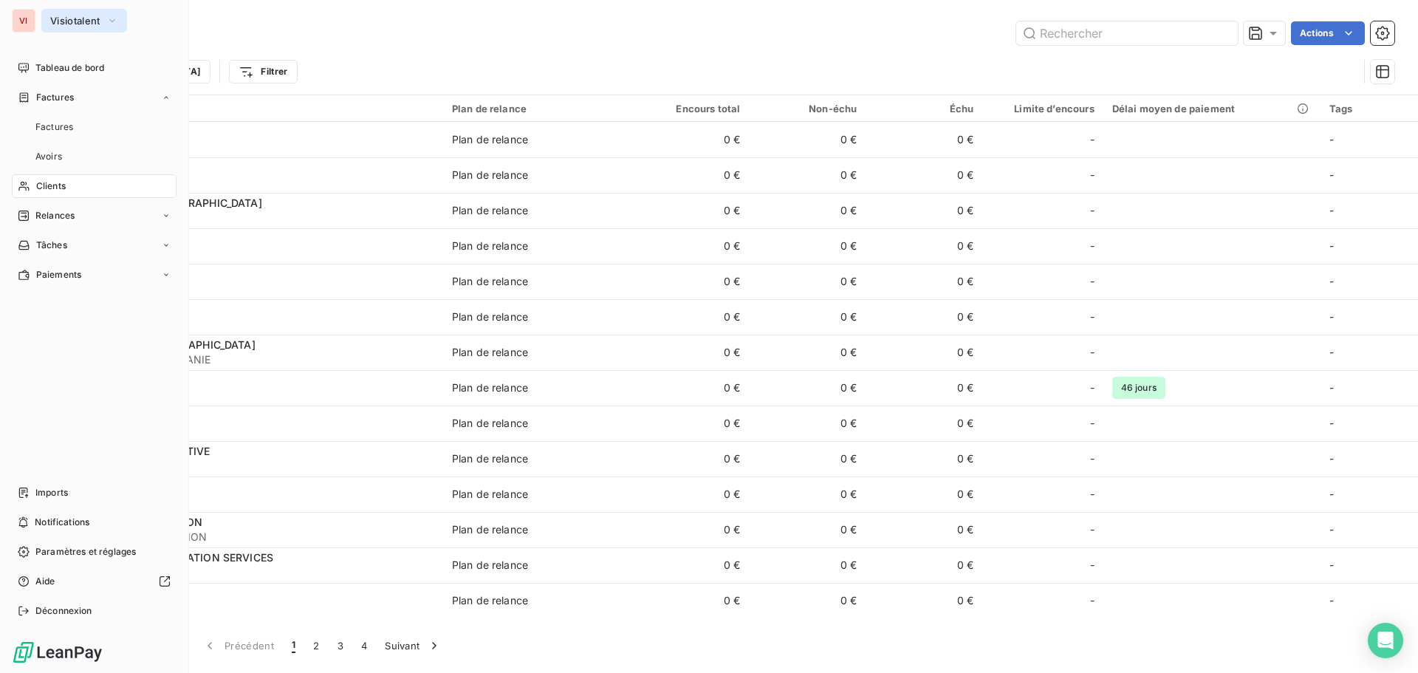
click at [92, 25] on span "Visiotalent" at bounding box center [75, 21] width 50 height 12
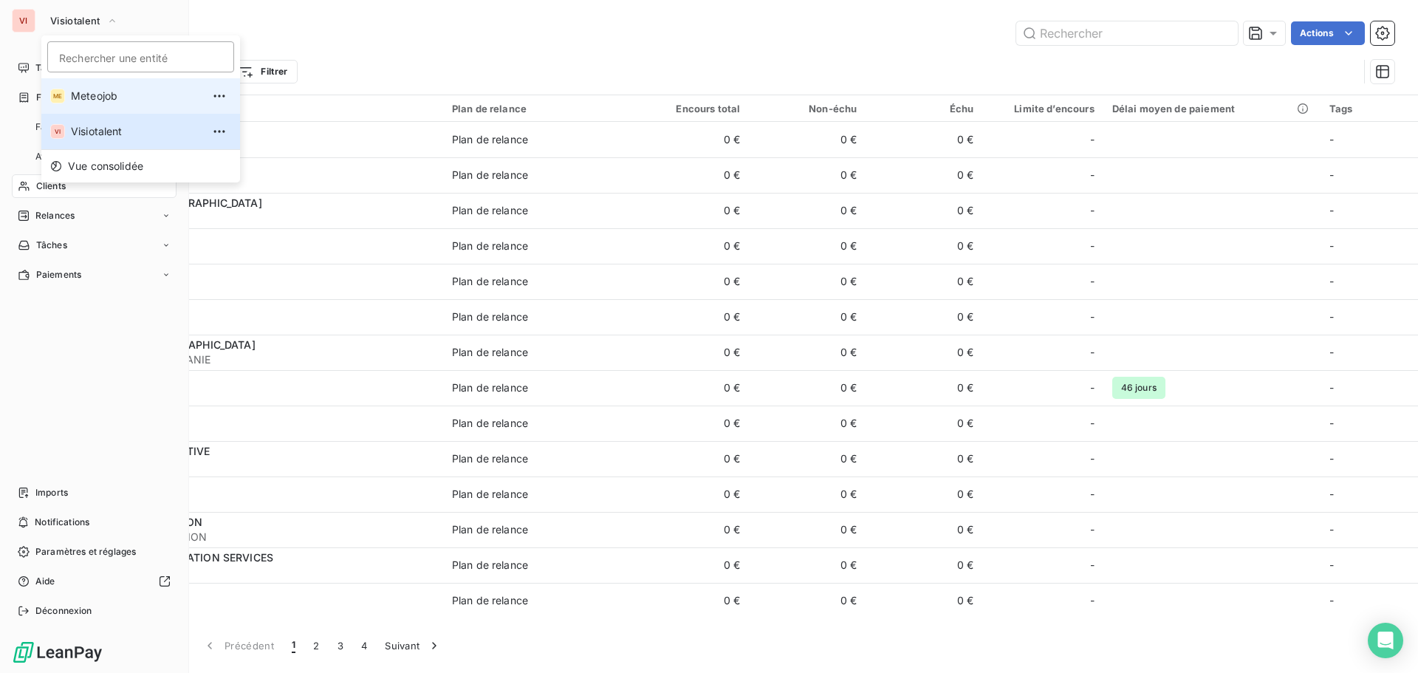
click at [105, 95] on span "Meteojob" at bounding box center [136, 96] width 131 height 15
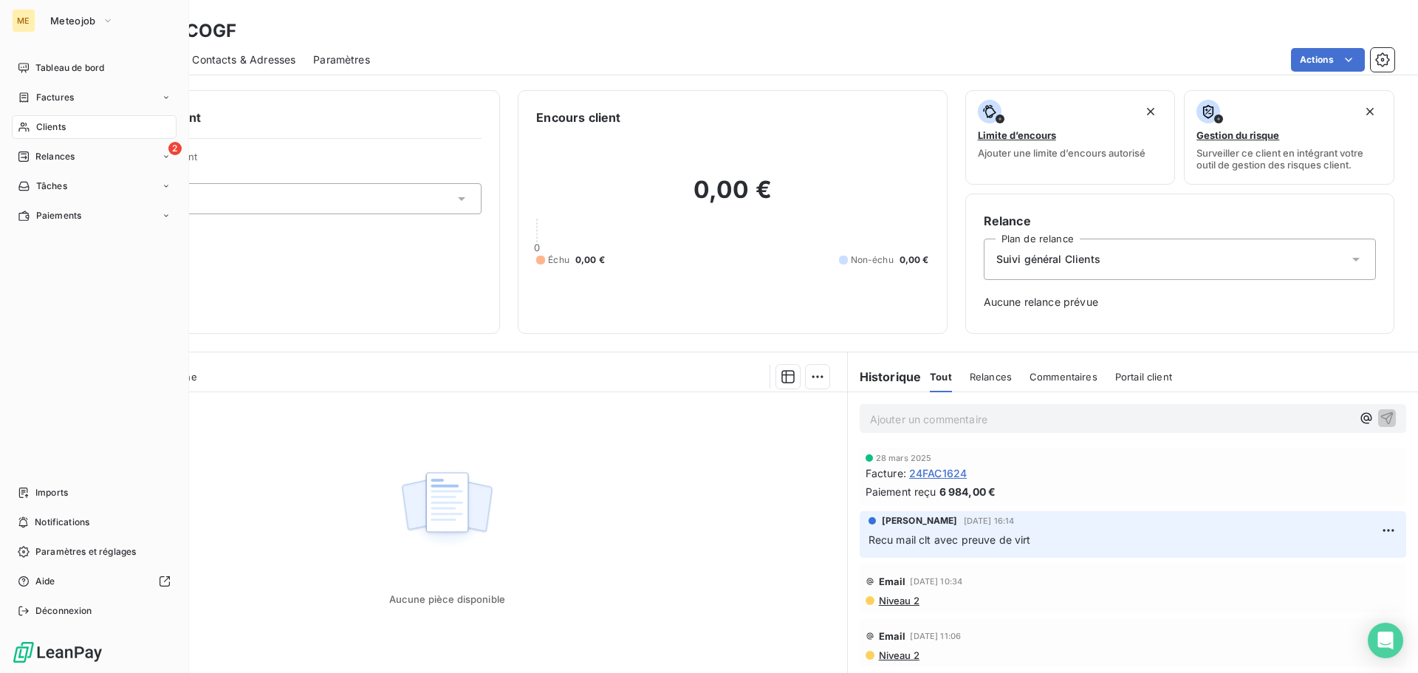
click at [47, 125] on span "Clients" at bounding box center [51, 126] width 30 height 13
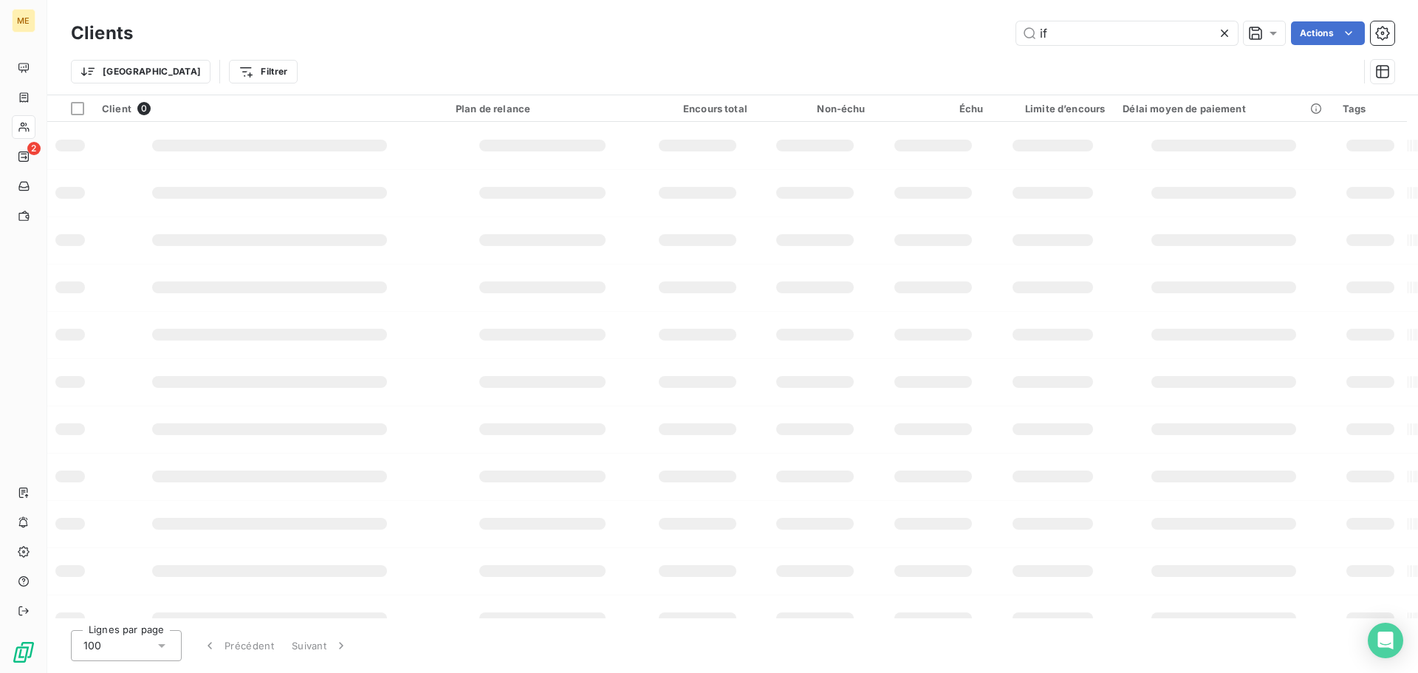
type input "i"
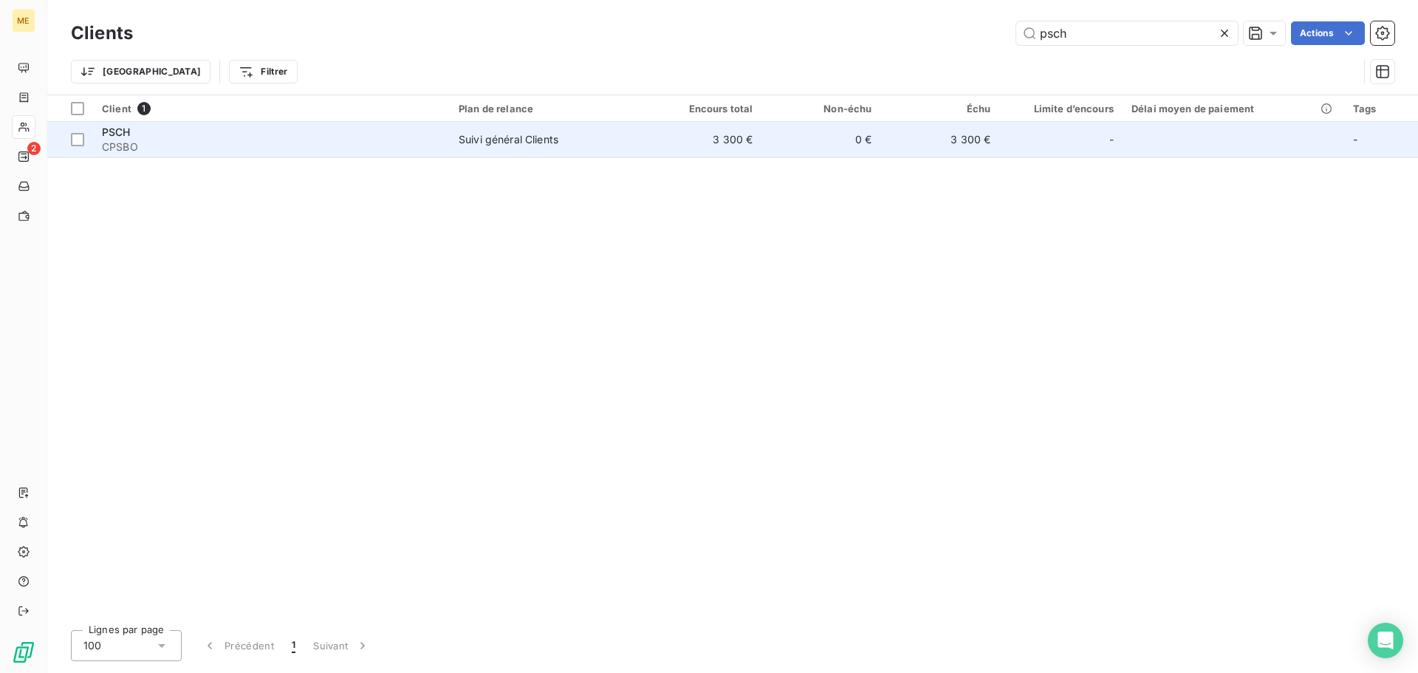
type input "psch"
click at [493, 150] on td "Suivi général Clients" at bounding box center [546, 139] width 193 height 35
